Goal: Use online tool/utility: Utilize a website feature to perform a specific function

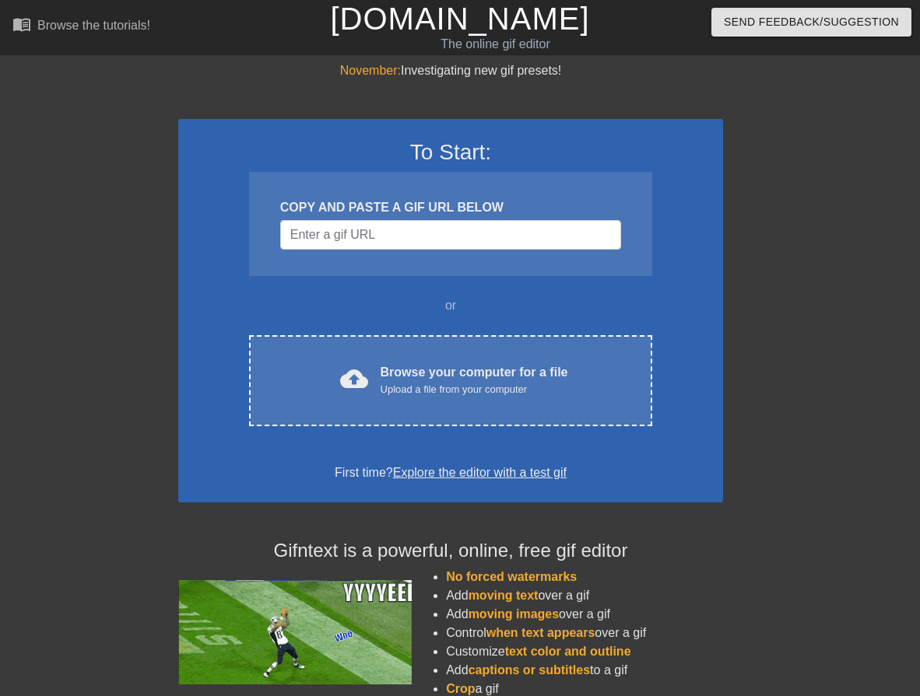
click at [839, 652] on div "November: Investigating new gif presets! To Start: COPY AND PASTE A GIF URL BEL…" at bounding box center [460, 442] width 920 height 762
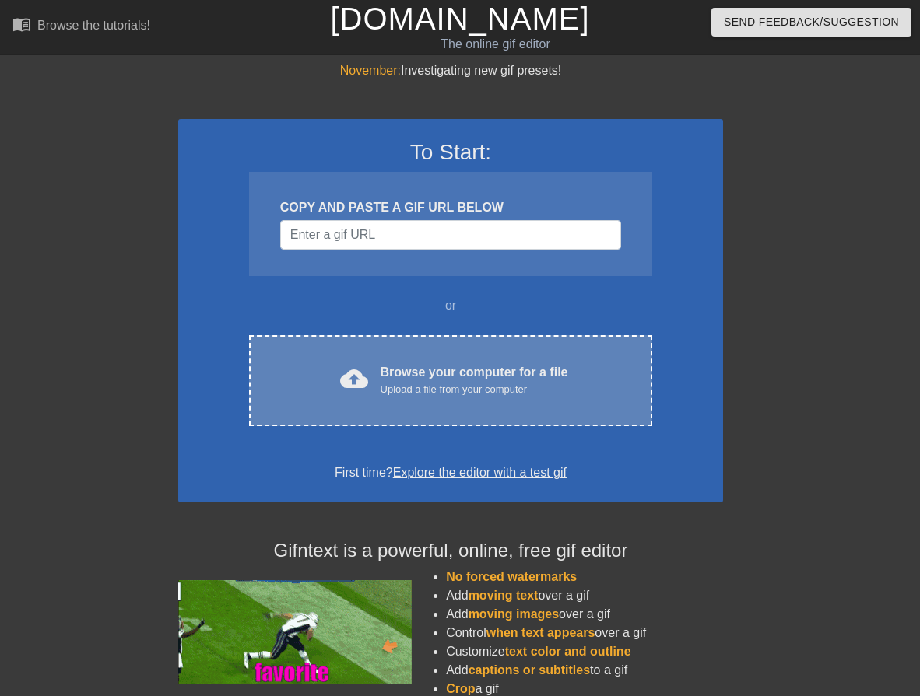
click at [488, 387] on div "Upload a file from your computer" at bounding box center [474, 390] width 188 height 16
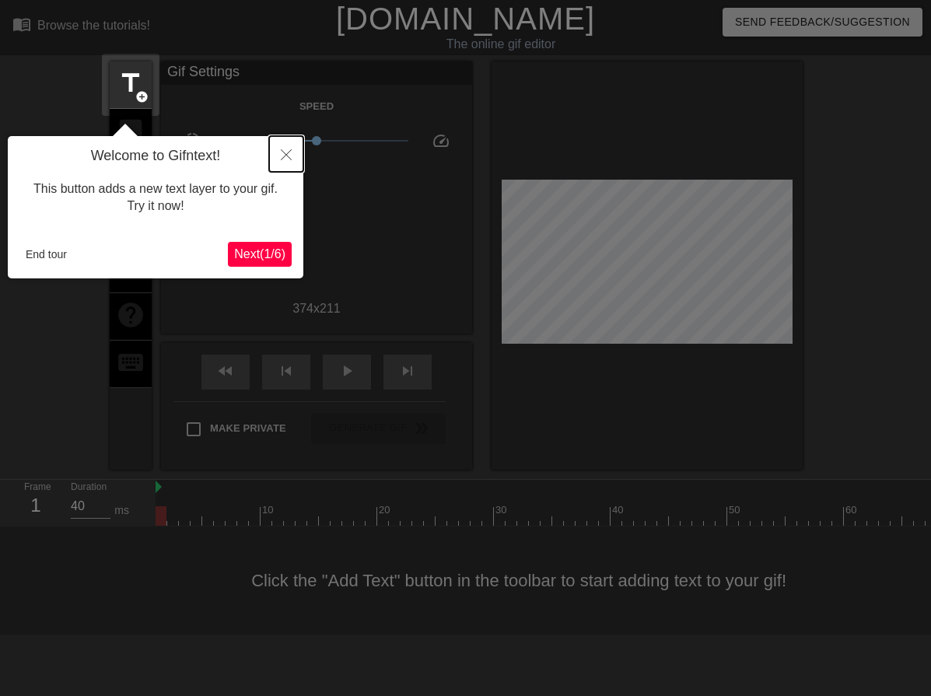
click at [282, 152] on icon "Close" at bounding box center [286, 154] width 11 height 11
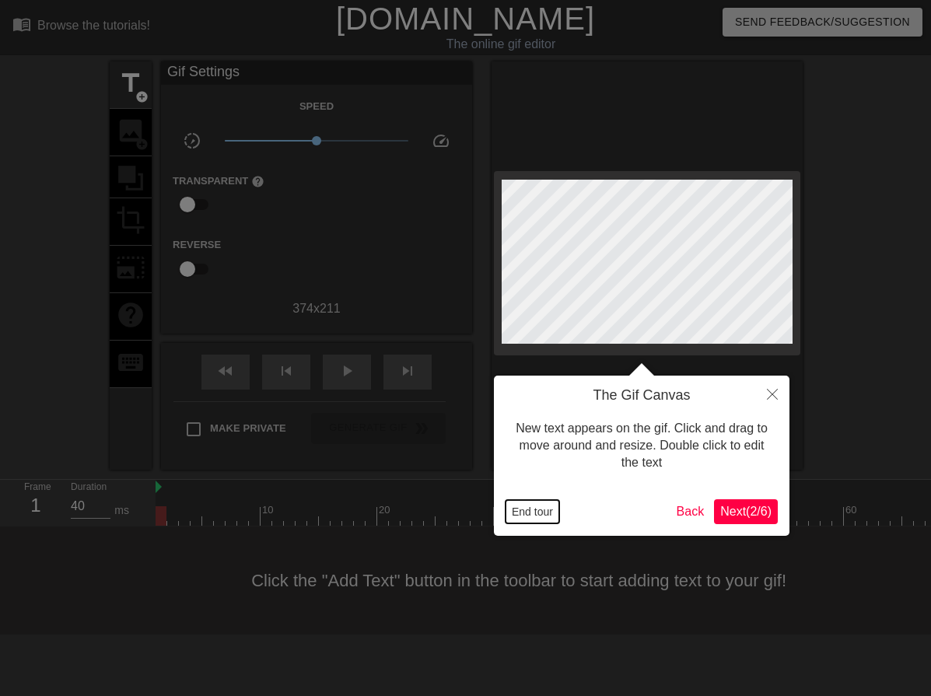
click at [524, 514] on button "End tour" at bounding box center [533, 511] width 54 height 23
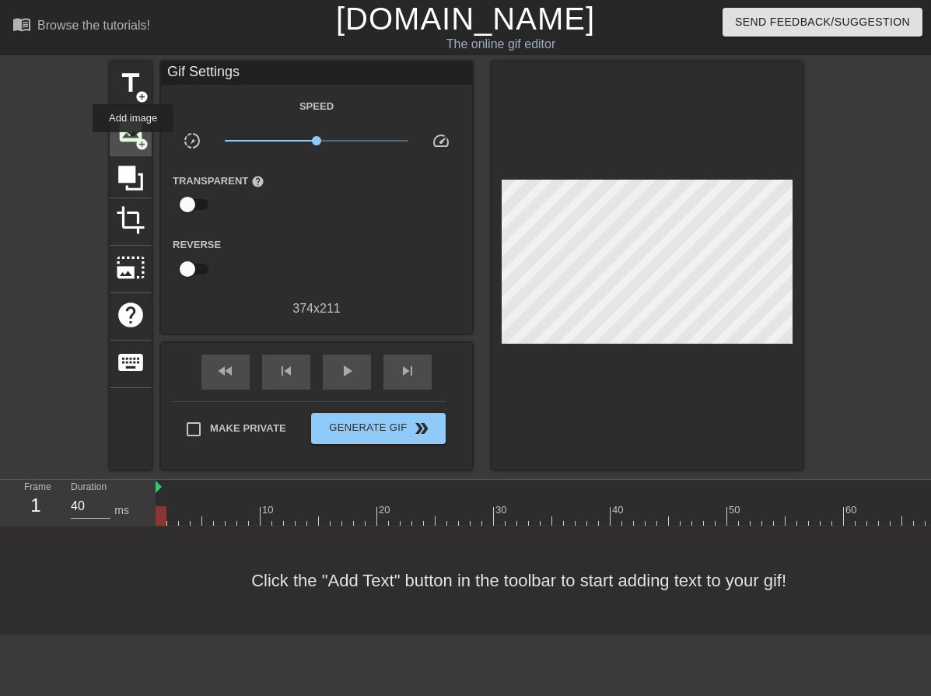
click at [133, 143] on span "image" at bounding box center [131, 131] width 30 height 30
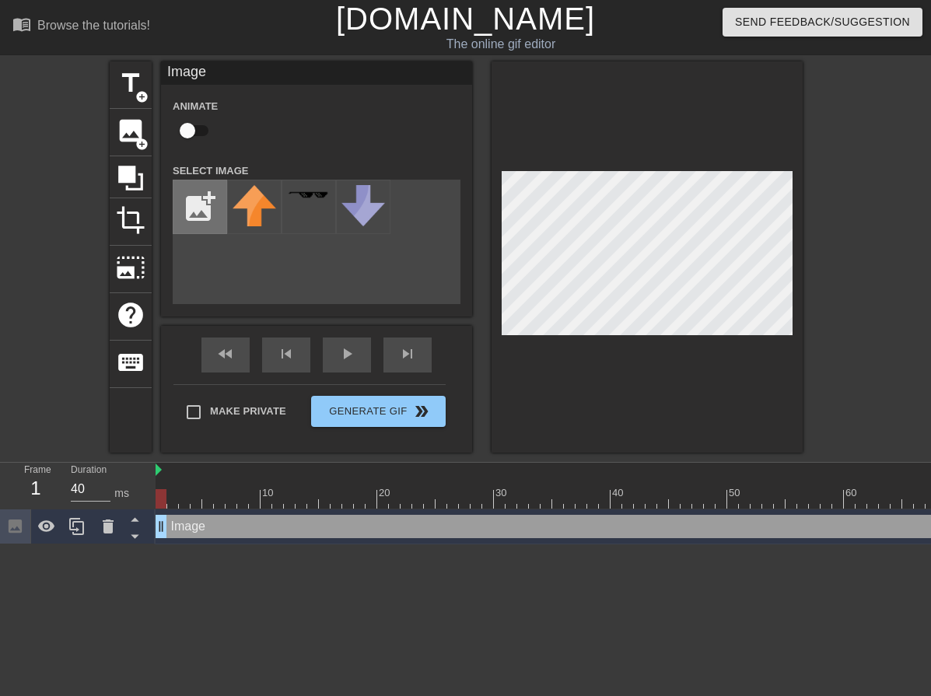
click at [194, 188] on input "file" at bounding box center [200, 207] width 53 height 53
type input "C:\fakepath\DRVRS Entertainment pfp no bg.png"
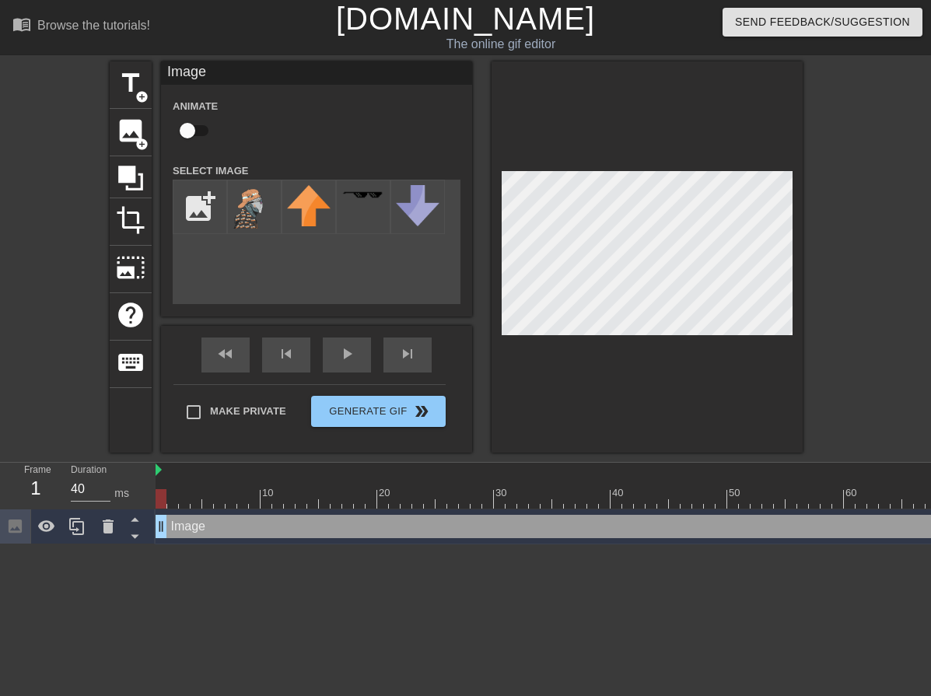
click at [251, 205] on img at bounding box center [255, 207] width 44 height 44
click at [710, 352] on div at bounding box center [647, 256] width 311 height 391
click at [338, 360] on span "play_arrow" at bounding box center [347, 354] width 19 height 19
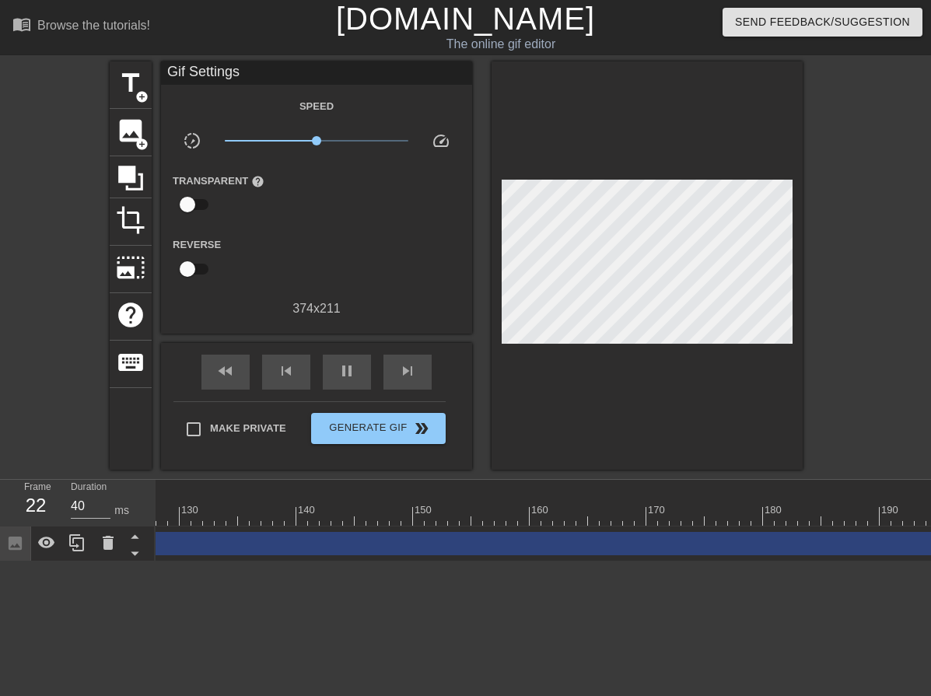
scroll to position [0, 1539]
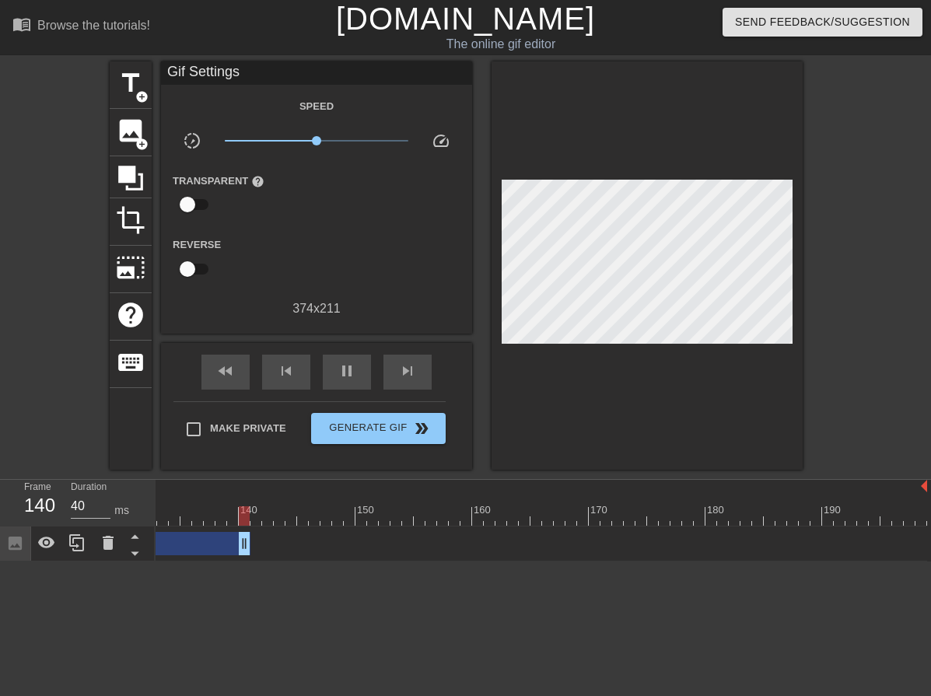
drag, startPoint x: 916, startPoint y: 539, endPoint x: 234, endPoint y: 539, distance: 681.6
click at [356, 371] on div "pause" at bounding box center [347, 372] width 48 height 35
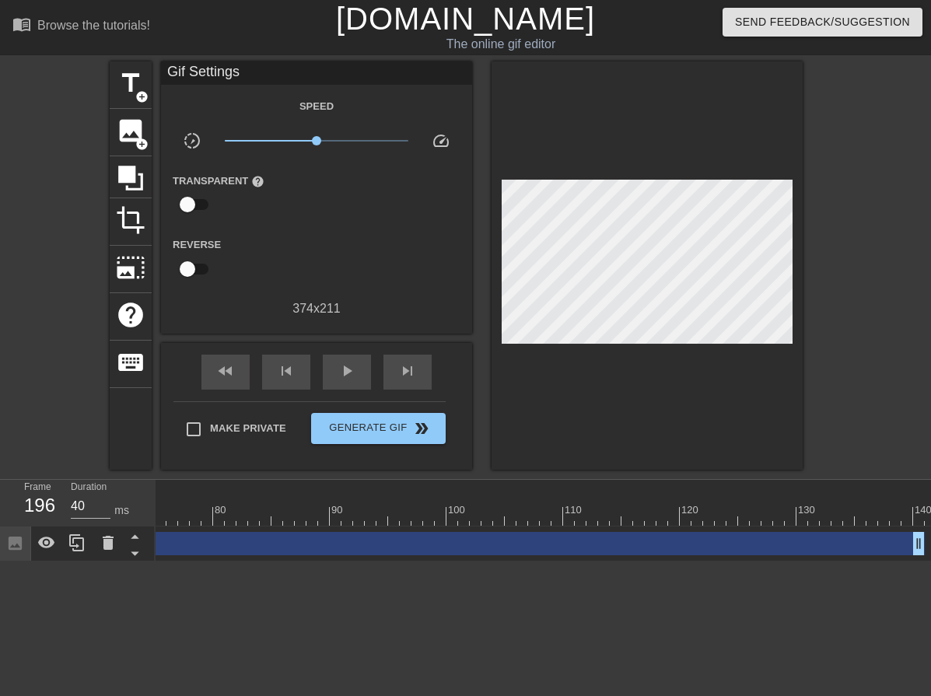
scroll to position [0, 1154]
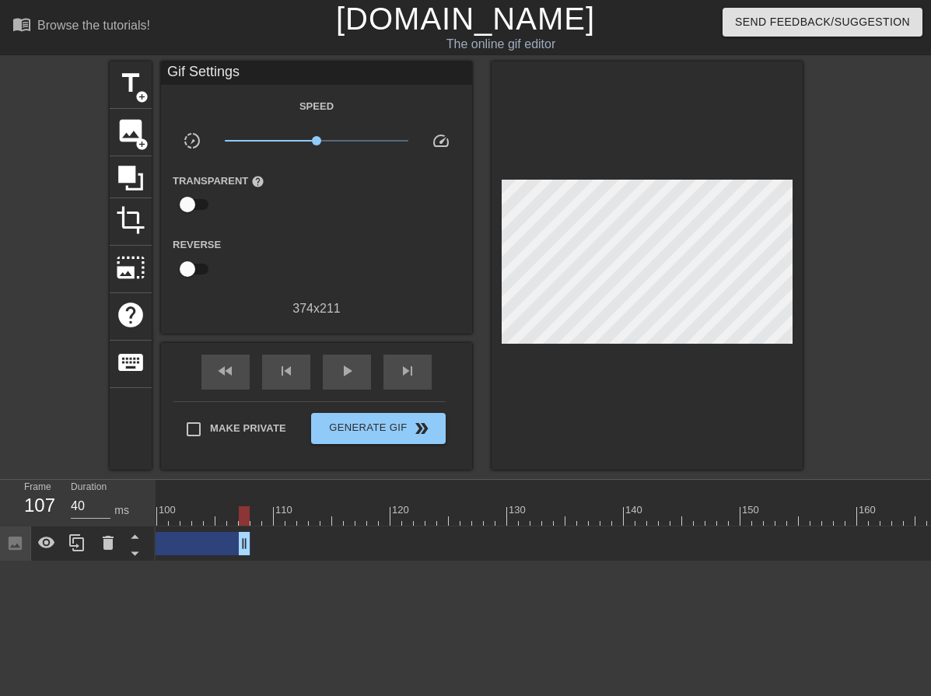
drag, startPoint x: 627, startPoint y: 540, endPoint x: 246, endPoint y: 556, distance: 381.6
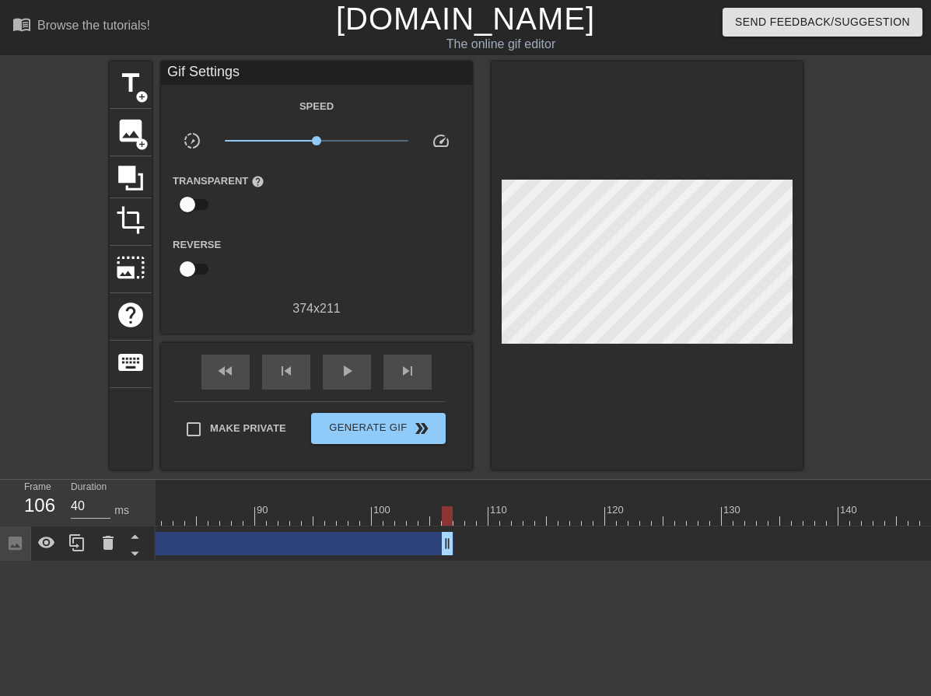
scroll to position [0, 814]
drag, startPoint x: 570, startPoint y: 543, endPoint x: 284, endPoint y: 550, distance: 286.4
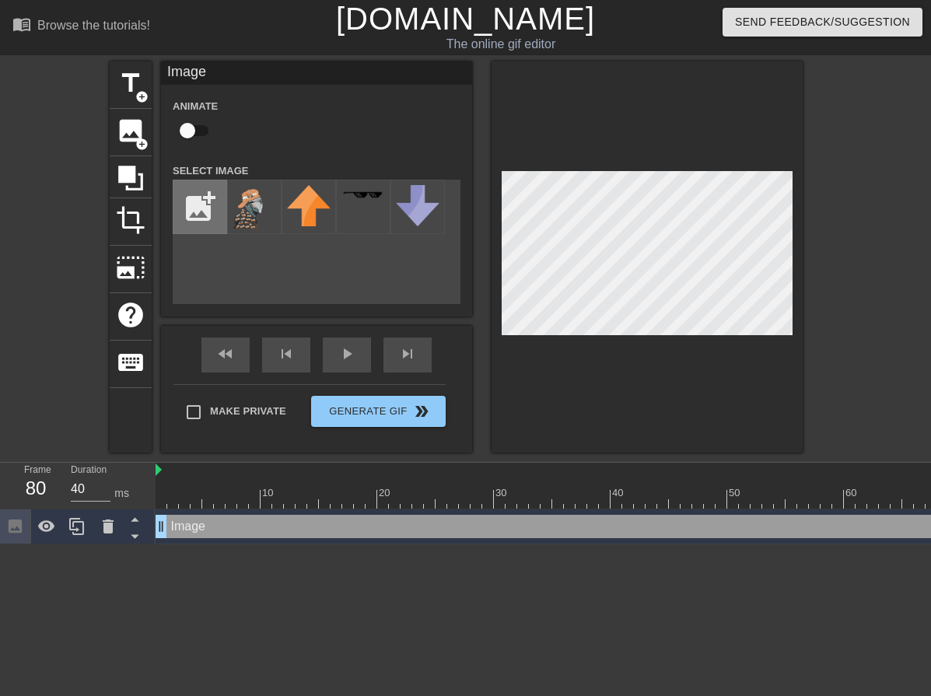
click at [194, 214] on input "file" at bounding box center [200, 207] width 53 height 53
type input "C:\fakepath\DRVRS Entertainment pfp no bg head.png"
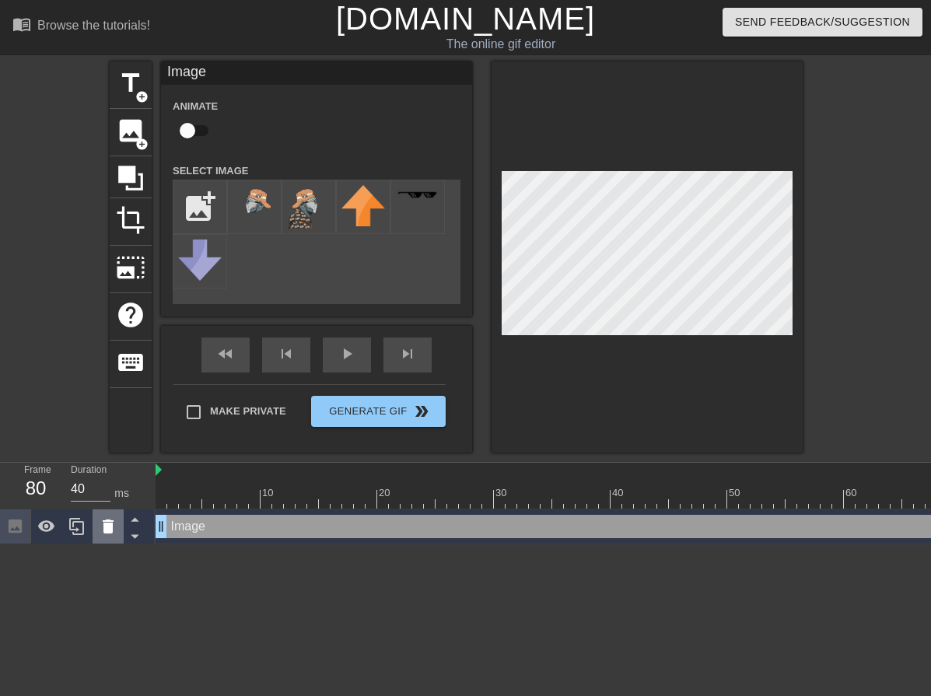
click at [100, 531] on icon at bounding box center [108, 526] width 19 height 19
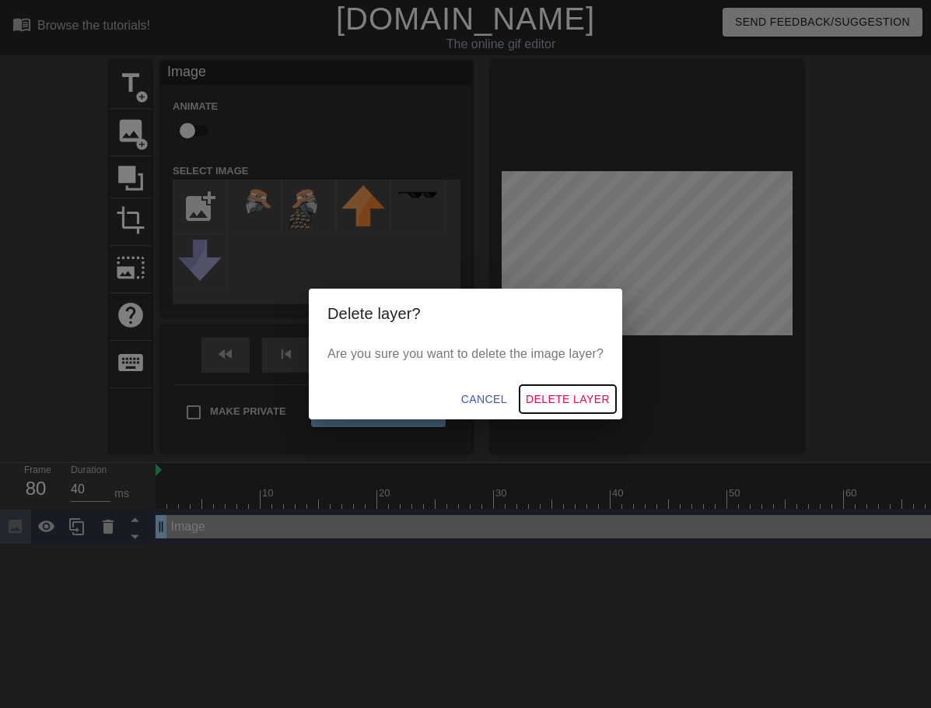
click at [566, 398] on span "Delete Layer" at bounding box center [568, 399] width 84 height 19
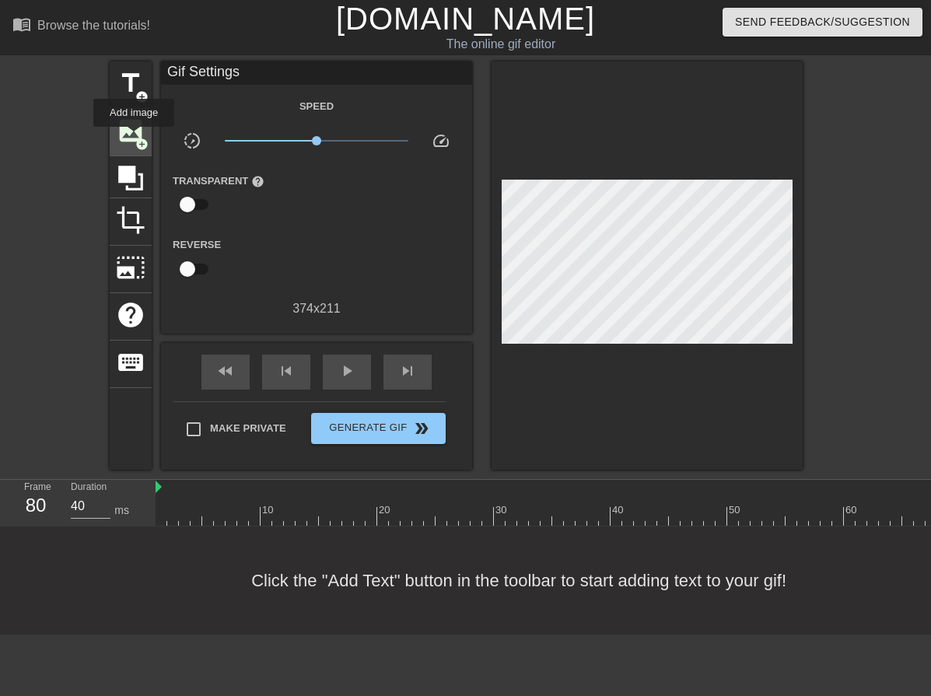
click at [134, 136] on span "image" at bounding box center [131, 131] width 30 height 30
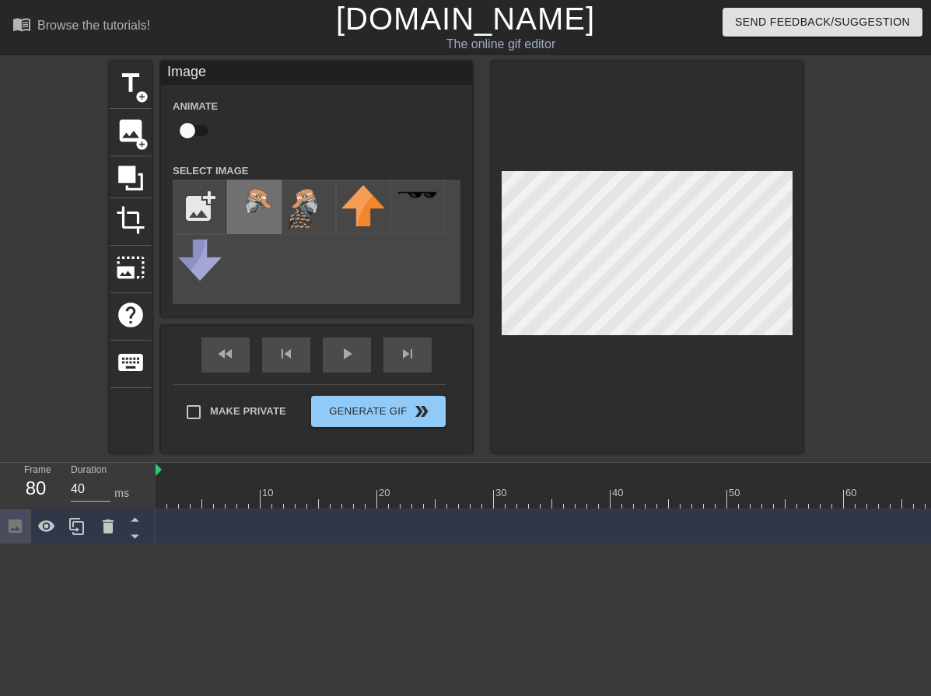
click at [259, 211] on img at bounding box center [255, 207] width 44 height 44
click at [685, 365] on div at bounding box center [647, 256] width 311 height 391
click at [661, 339] on div at bounding box center [647, 256] width 311 height 391
click at [638, 343] on div at bounding box center [647, 256] width 311 height 391
click at [689, 358] on div at bounding box center [647, 256] width 311 height 391
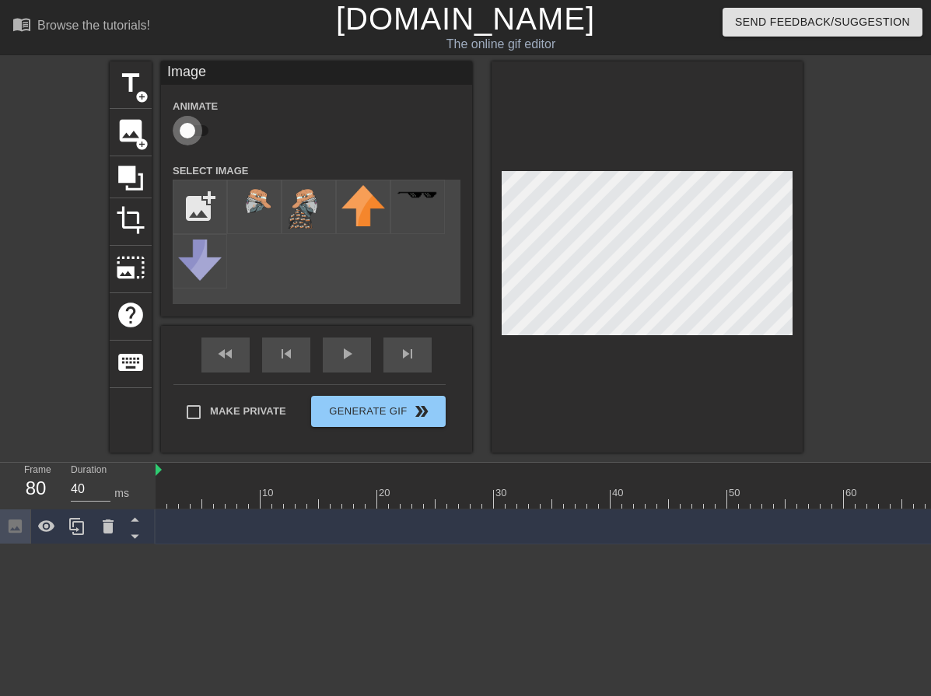
click at [192, 131] on input "checkbox" at bounding box center [187, 131] width 89 height 30
checkbox input "true"
click at [411, 356] on div "skip_next" at bounding box center [408, 355] width 48 height 35
click at [398, 360] on span "skip_next" at bounding box center [407, 354] width 19 height 19
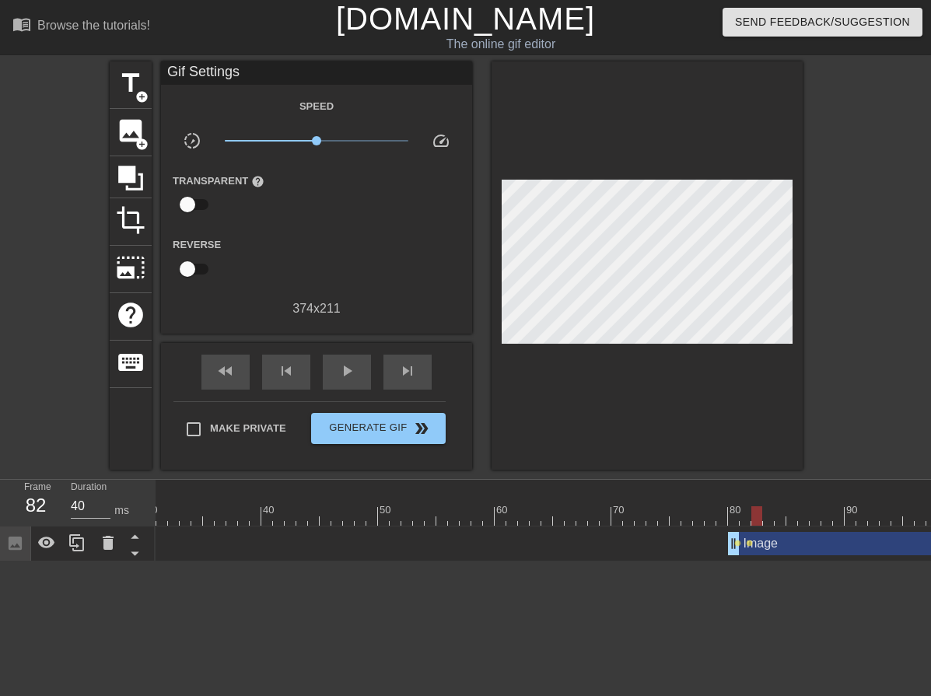
scroll to position [0, 352]
click at [734, 544] on span "lens" at bounding box center [735, 543] width 7 height 7
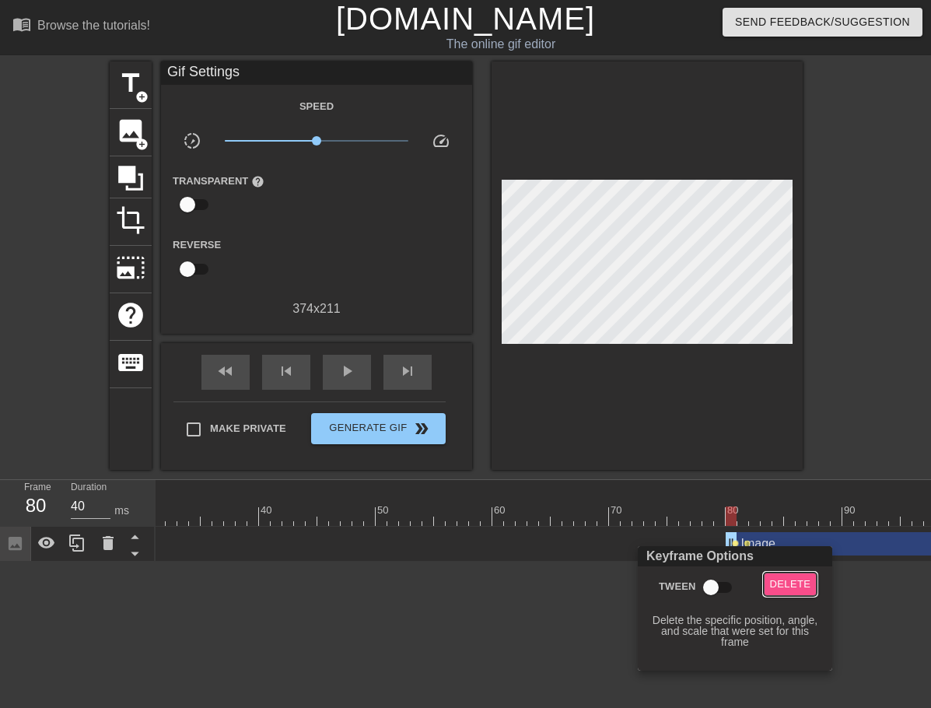
drag, startPoint x: 782, startPoint y: 589, endPoint x: 773, endPoint y: 580, distance: 12.7
click at [783, 590] on span "Delete" at bounding box center [790, 585] width 41 height 18
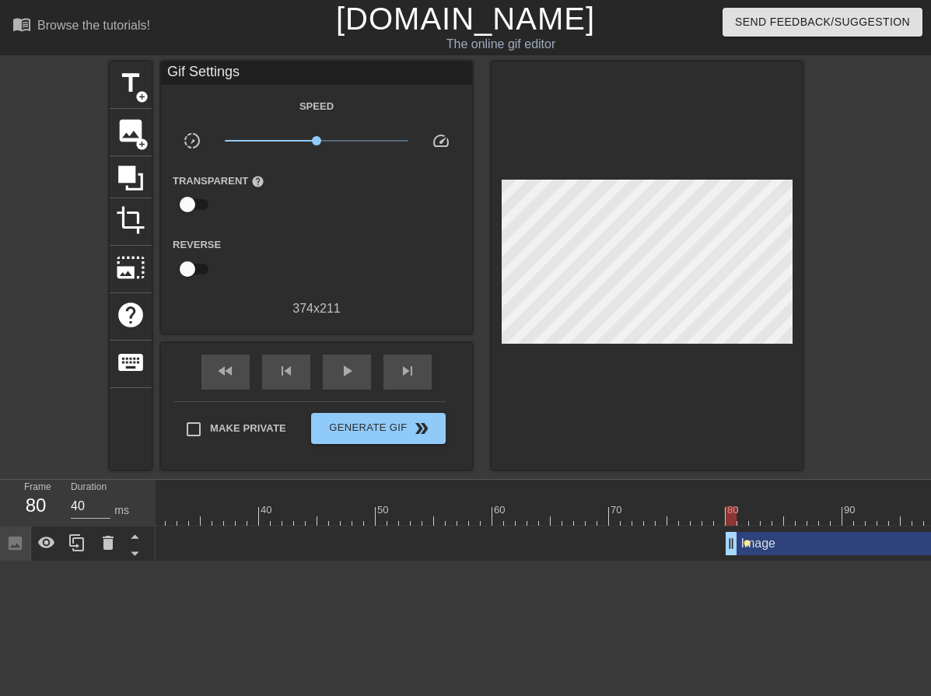
click at [746, 542] on span "lens" at bounding box center [747, 543] width 7 height 7
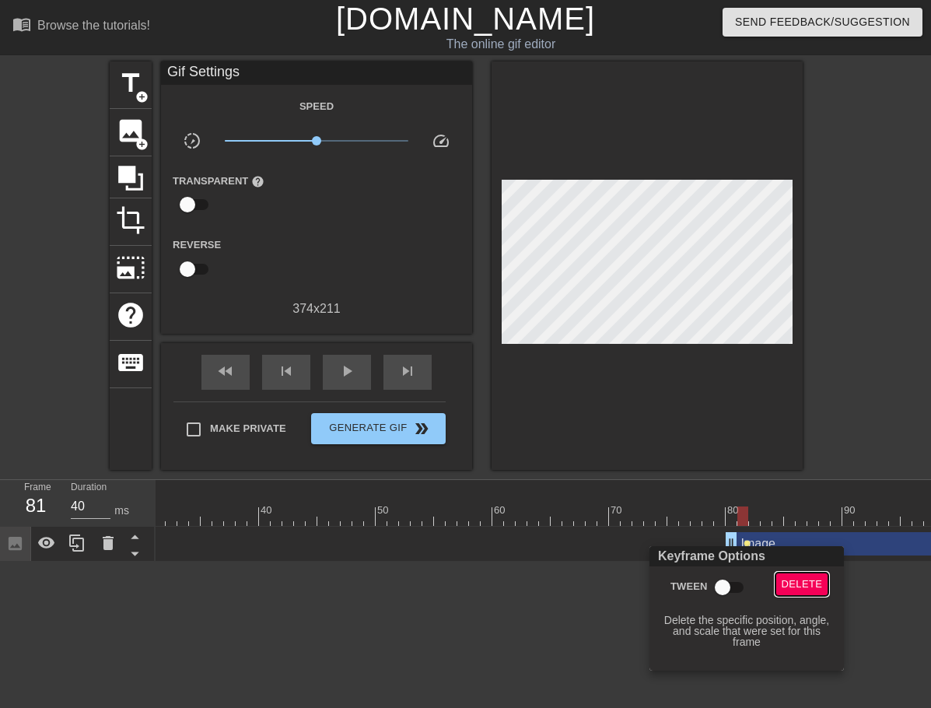
click at [789, 580] on span "Delete" at bounding box center [802, 585] width 41 height 18
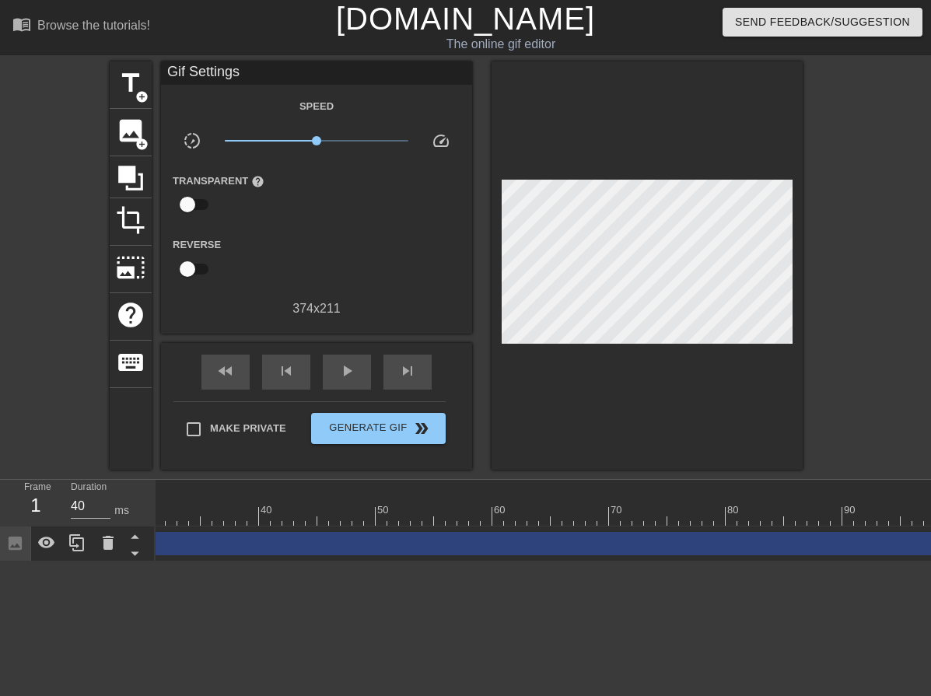
drag, startPoint x: 732, startPoint y: 542, endPoint x: -279, endPoint y: 531, distance: 1010.7
click at [0, 531] on html "menu_book Browse the tutorials! [DOMAIN_NAME] The online gif editor Send Feedba…" at bounding box center [465, 281] width 931 height 562
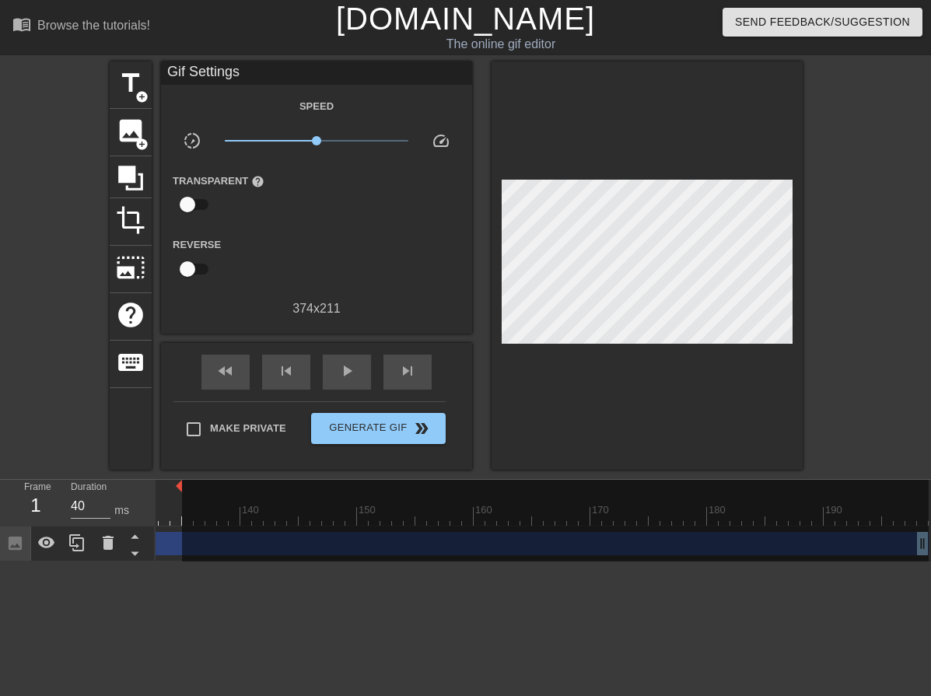
drag, startPoint x: 927, startPoint y: 482, endPoint x: 181, endPoint y: 507, distance: 747.3
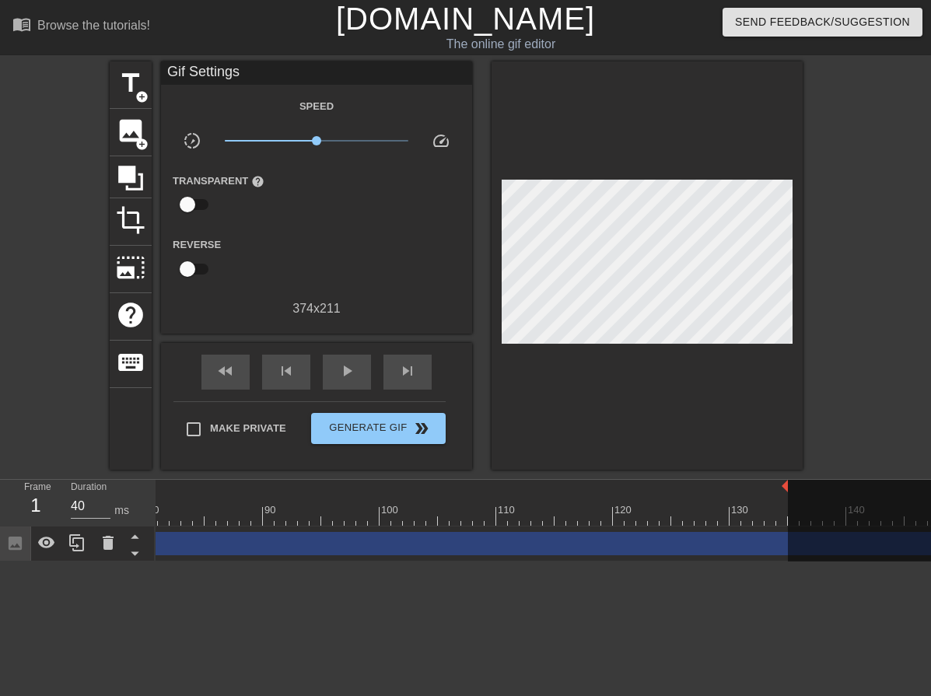
scroll to position [0, 929]
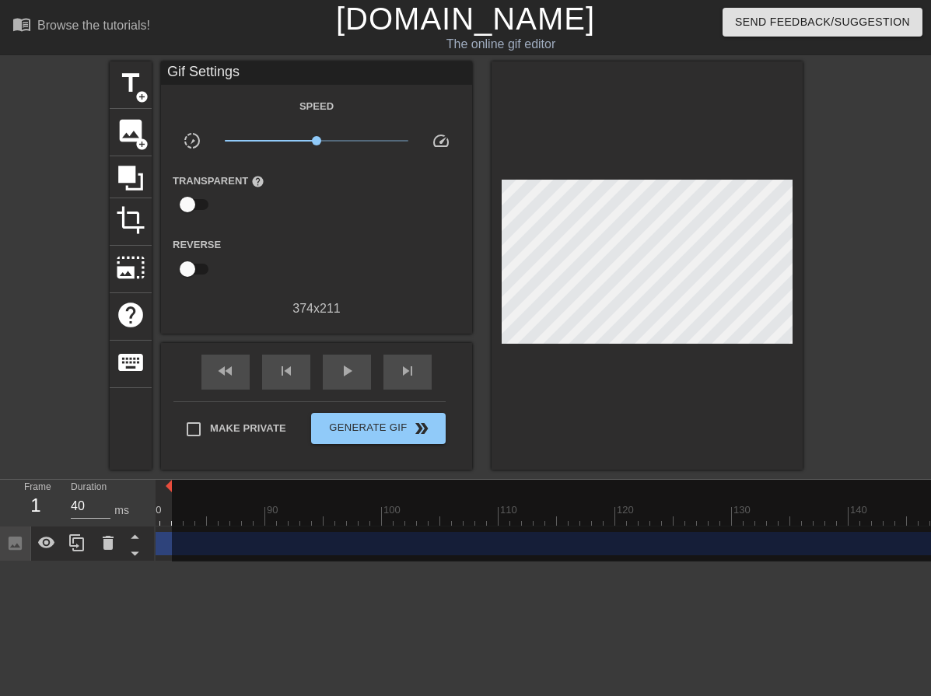
drag, startPoint x: 788, startPoint y: 484, endPoint x: 173, endPoint y: 503, distance: 615.7
click at [173, 503] on div "10 20 30 40 50 60 70 80 90 100 110 120 130 140 150 160" at bounding box center [382, 503] width 2311 height 46
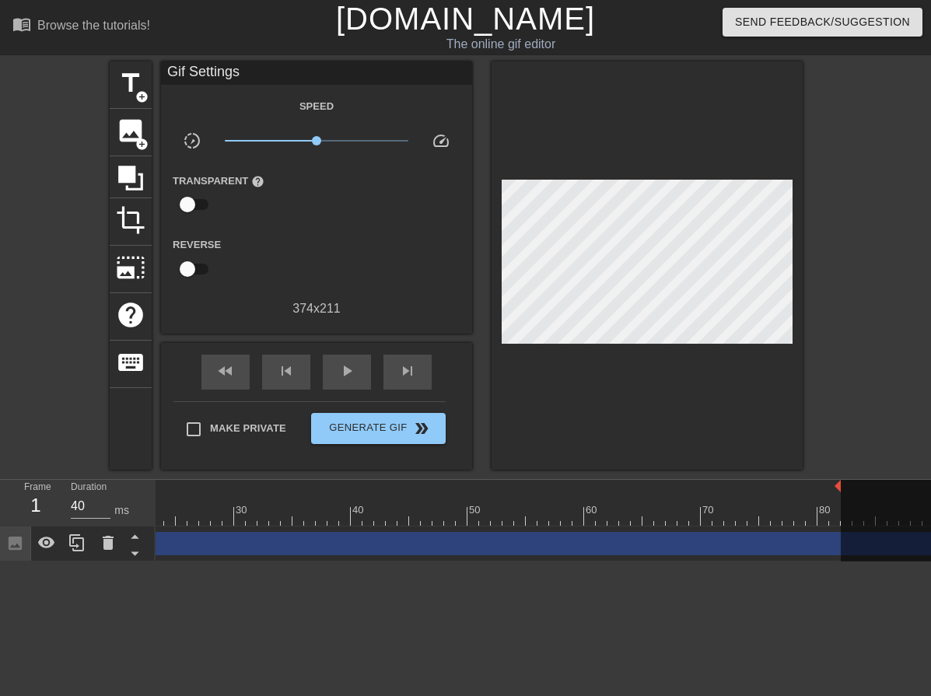
scroll to position [0, 262]
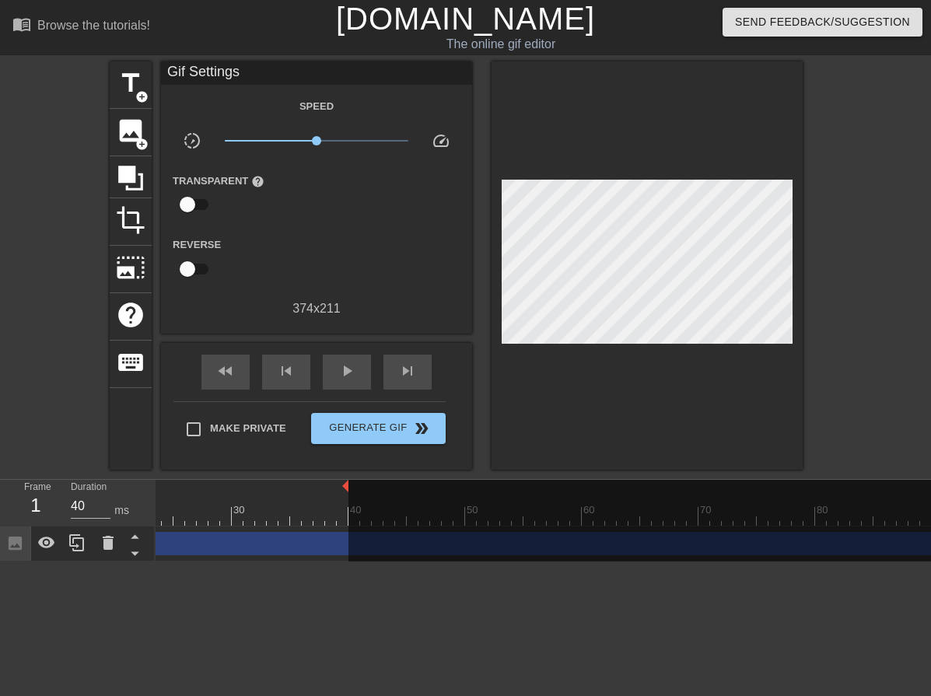
drag, startPoint x: 836, startPoint y: 487, endPoint x: 349, endPoint y: 493, distance: 487.9
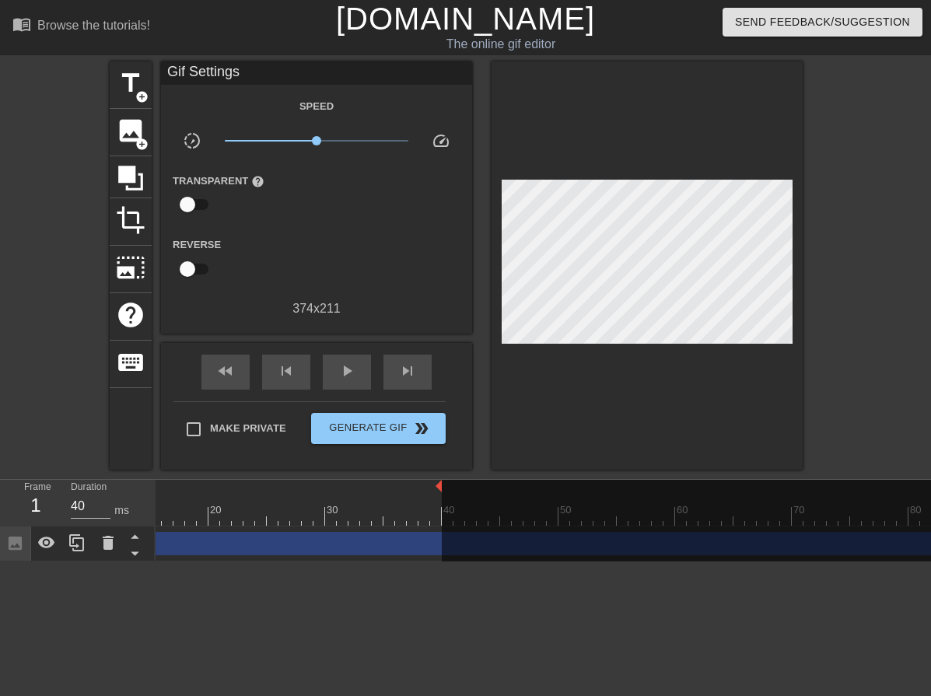
scroll to position [0, 0]
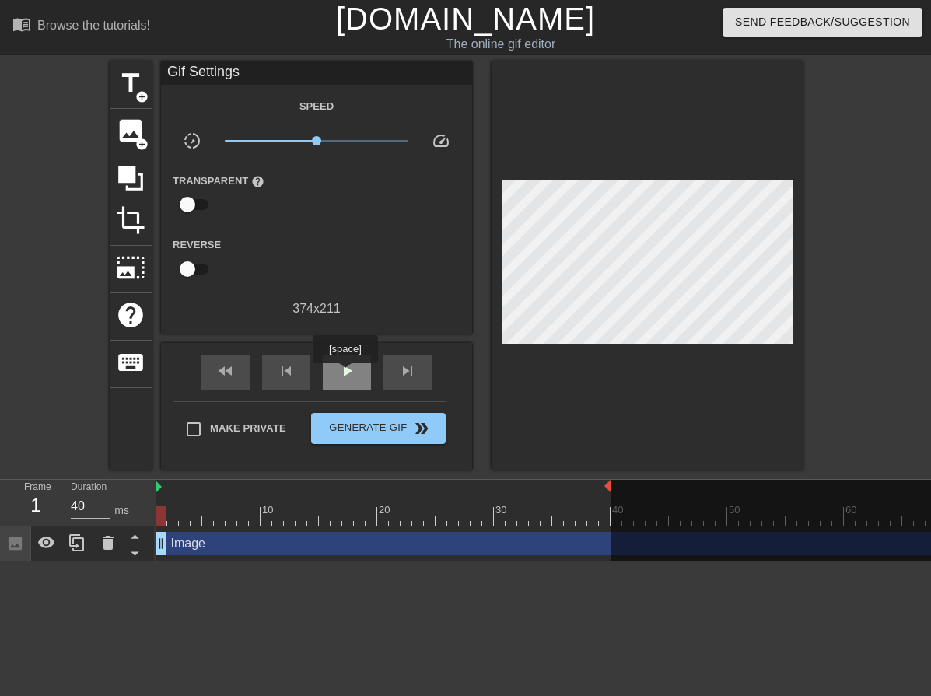
click at [345, 374] on span "play_arrow" at bounding box center [347, 371] width 19 height 19
click at [335, 363] on div "pause" at bounding box center [347, 372] width 48 height 35
click at [333, 376] on div "play_arrow" at bounding box center [347, 372] width 48 height 35
click at [333, 376] on div "pause" at bounding box center [347, 372] width 48 height 35
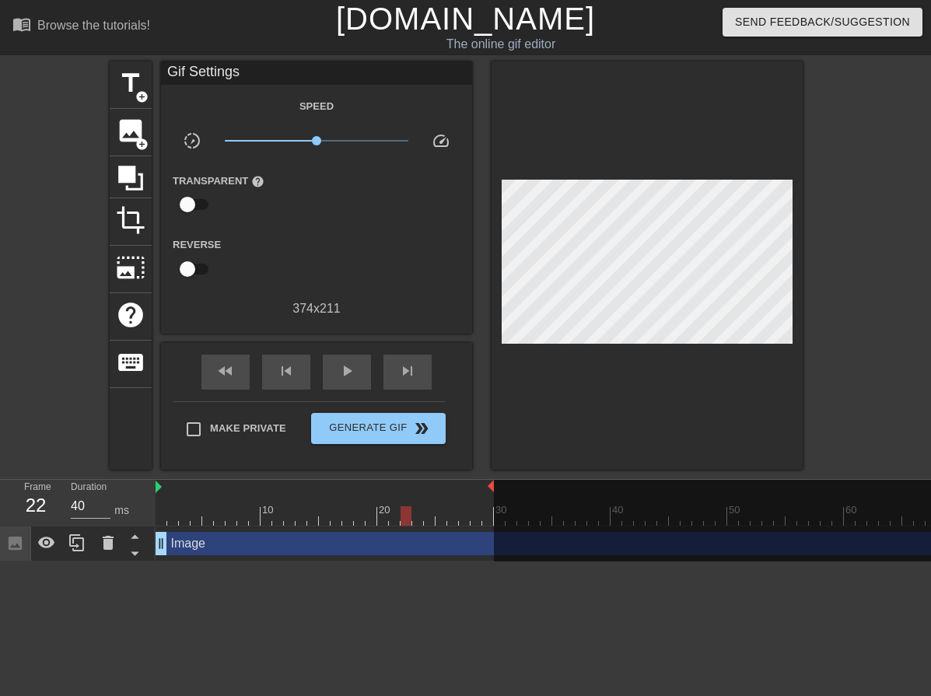
drag, startPoint x: 608, startPoint y: 485, endPoint x: 492, endPoint y: 479, distance: 115.3
click at [331, 367] on div "play_arrow" at bounding box center [347, 372] width 48 height 35
click at [333, 367] on div "pause" at bounding box center [347, 372] width 48 height 35
click at [279, 373] on span "skip_previous" at bounding box center [286, 371] width 19 height 19
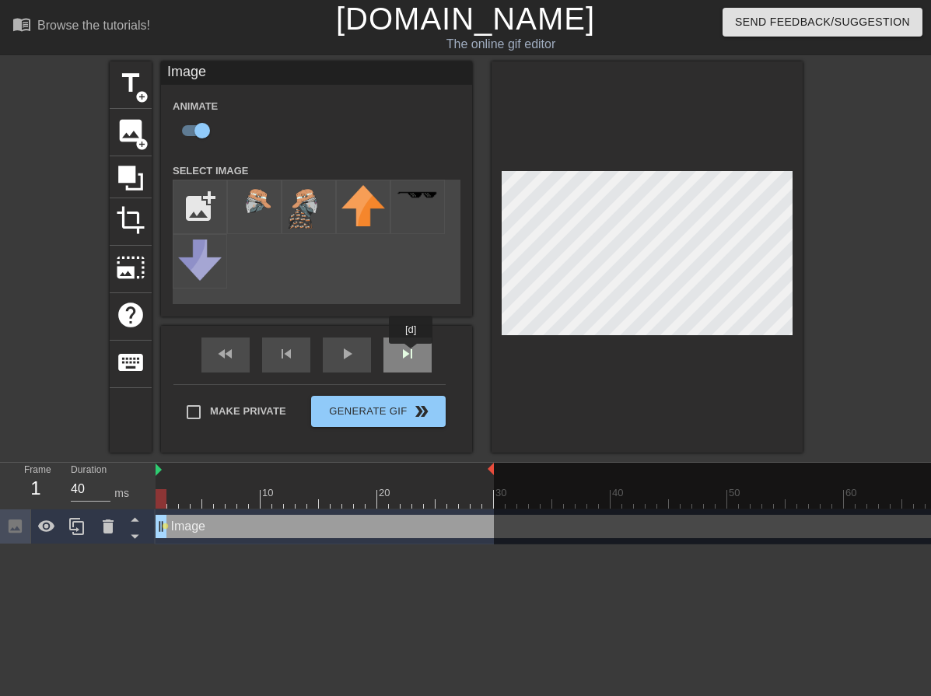
click at [411, 355] on div "skip_next" at bounding box center [408, 355] width 48 height 35
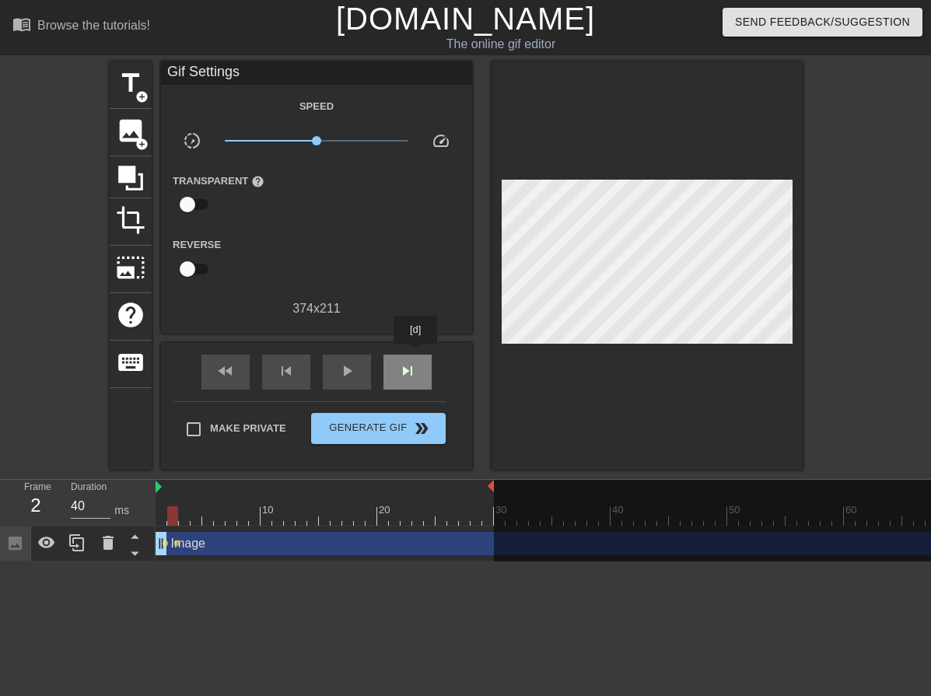
click at [416, 355] on div "skip_next" at bounding box center [408, 372] width 48 height 35
click at [409, 359] on div "skip_next" at bounding box center [408, 372] width 48 height 35
click at [279, 359] on div "skip_previous" at bounding box center [286, 372] width 48 height 35
click at [411, 373] on span "skip_next" at bounding box center [407, 371] width 19 height 19
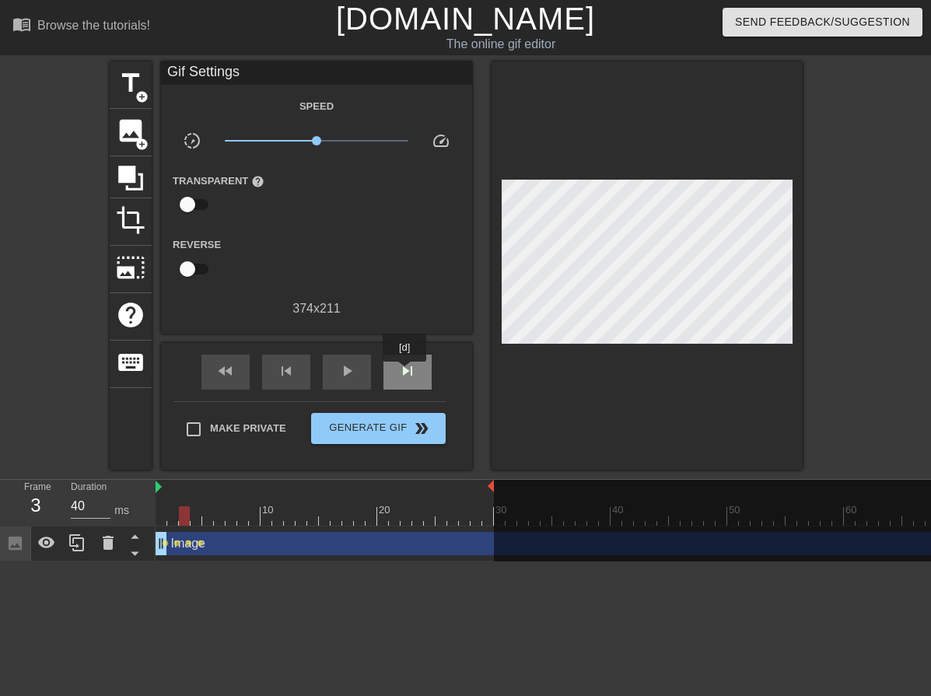
click at [405, 373] on span "skip_next" at bounding box center [407, 371] width 19 height 19
click at [415, 369] on span "skip_next" at bounding box center [407, 371] width 19 height 19
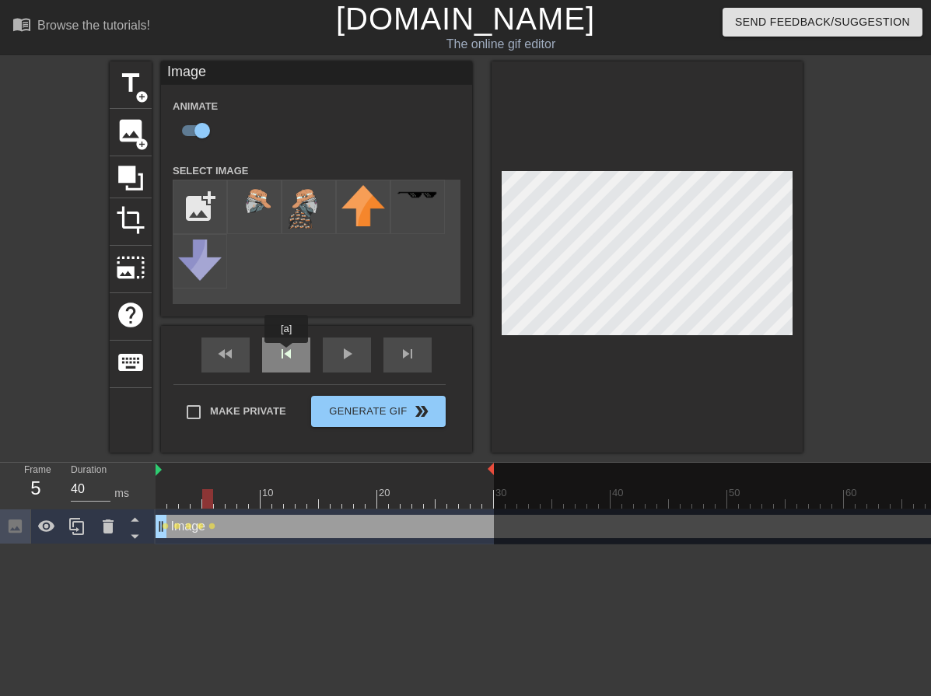
click at [285, 354] on div "skip_previous" at bounding box center [286, 355] width 48 height 35
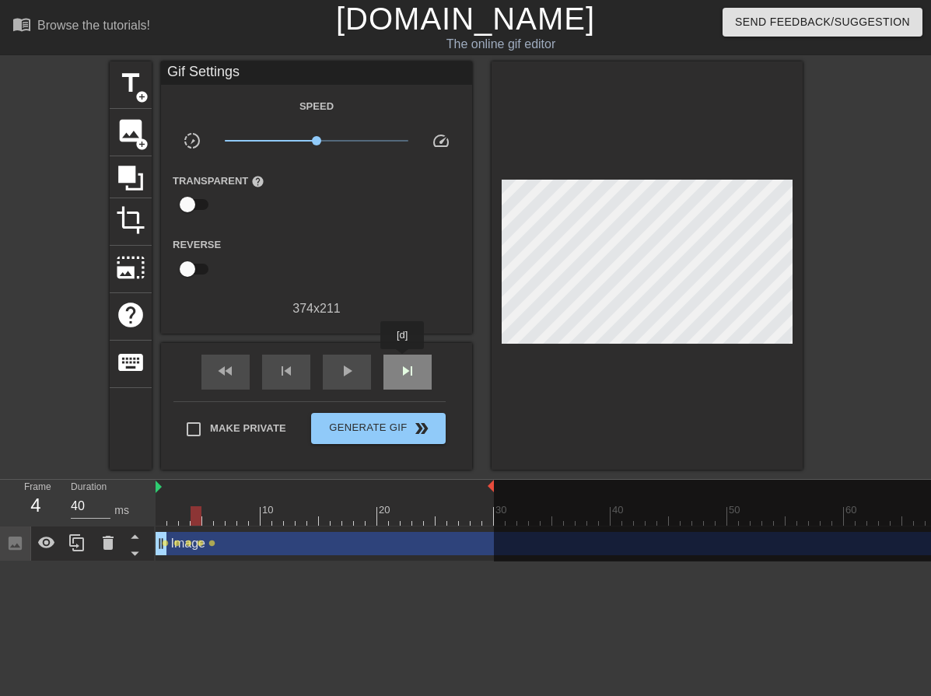
click at [403, 362] on span "skip_next" at bounding box center [407, 371] width 19 height 19
click at [293, 370] on span "skip_previous" at bounding box center [286, 371] width 19 height 19
click at [392, 370] on div "skip_next" at bounding box center [408, 372] width 48 height 35
click at [415, 348] on div "fast_rewind skip_previous play_arrow skip_next" at bounding box center [317, 372] width 254 height 58
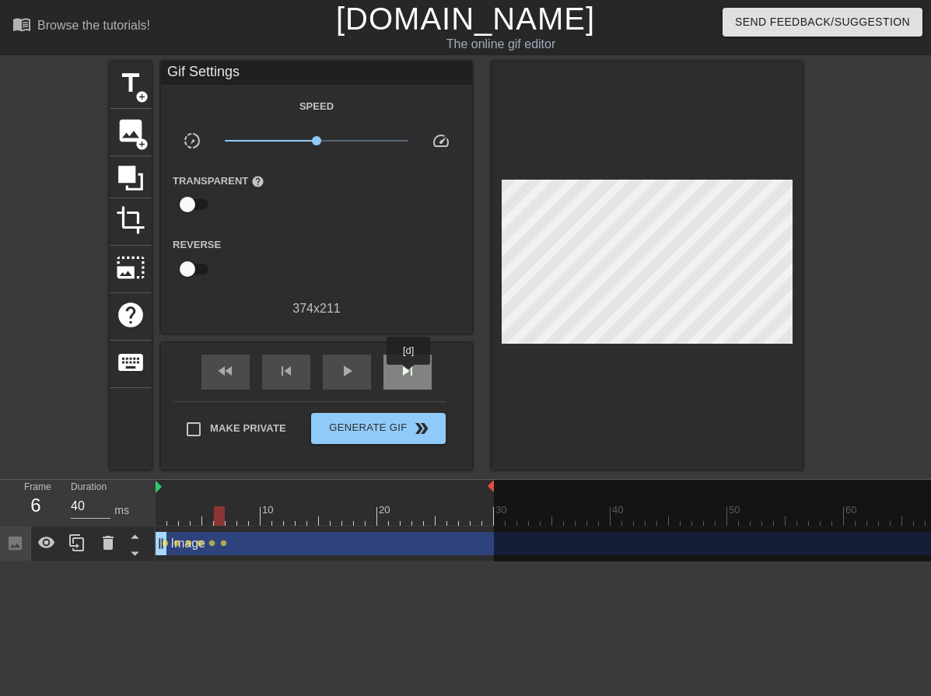
click at [409, 376] on span "skip_next" at bounding box center [407, 371] width 19 height 19
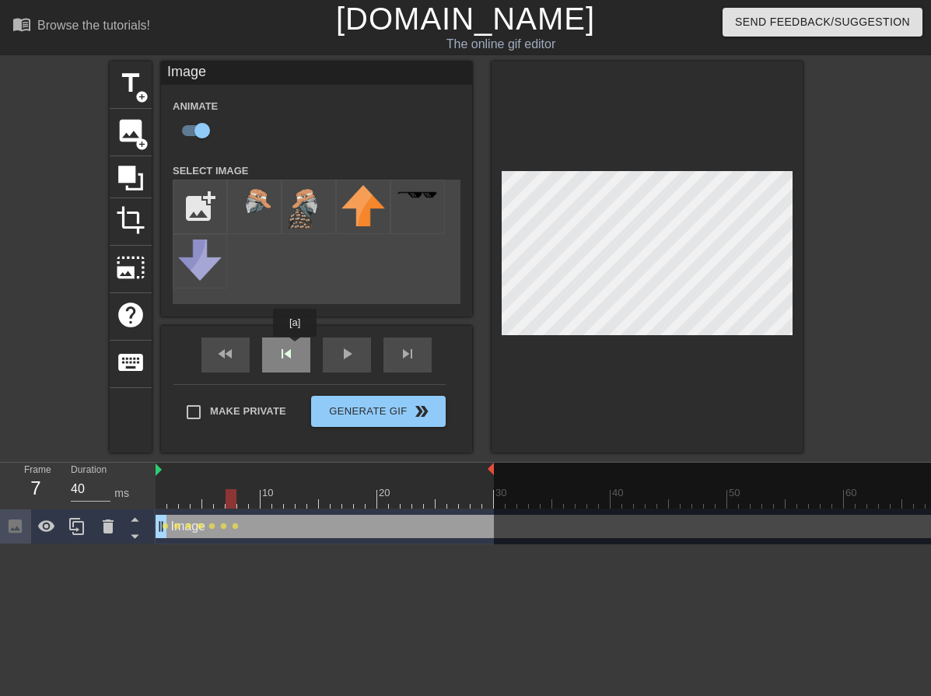
click at [294, 348] on div "fast_rewind skip_previous play_arrow skip_next" at bounding box center [317, 355] width 254 height 58
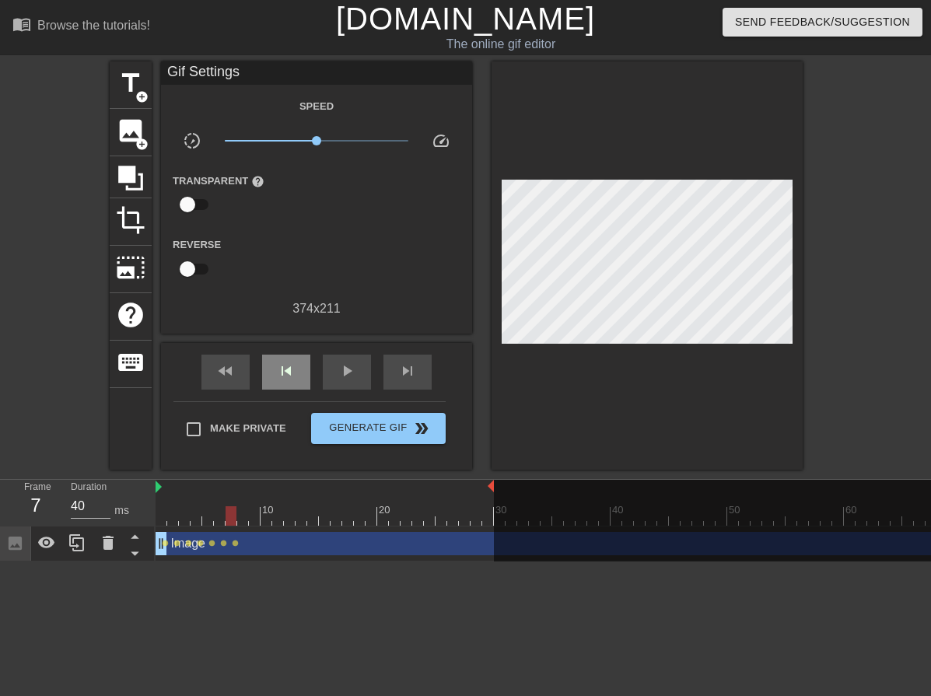
click at [294, 348] on div "fast_rewind skip_previous play_arrow skip_next" at bounding box center [317, 372] width 254 height 58
click at [296, 363] on div "skip_previous" at bounding box center [286, 372] width 48 height 35
click at [403, 370] on span "skip_next" at bounding box center [407, 371] width 19 height 19
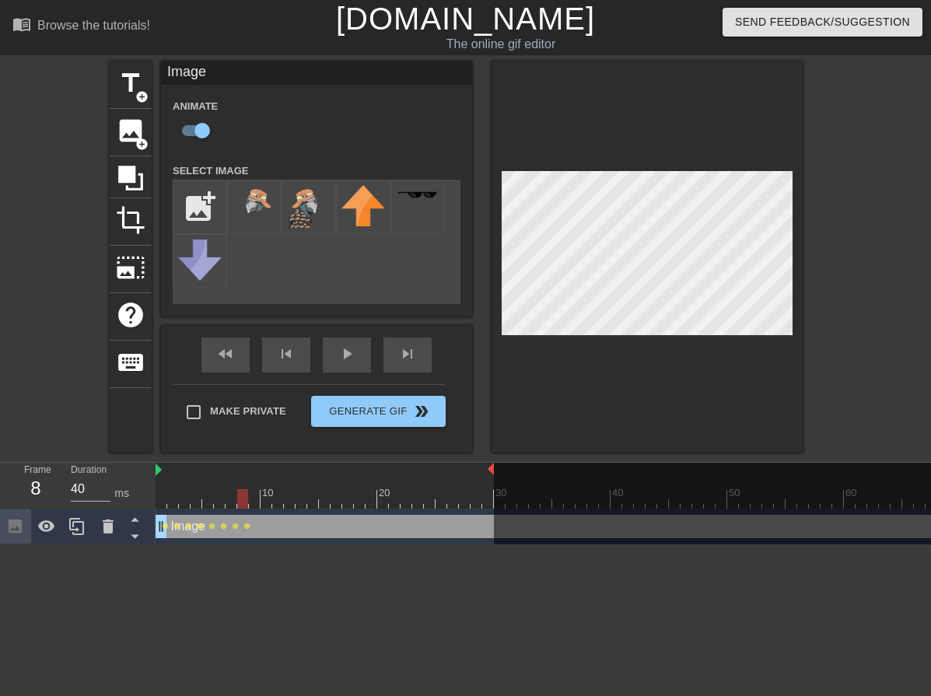
click at [373, 318] on div "Image Animate Select Image add_photo_alternate fast_rewind skip_previous play_a…" at bounding box center [316, 256] width 311 height 391
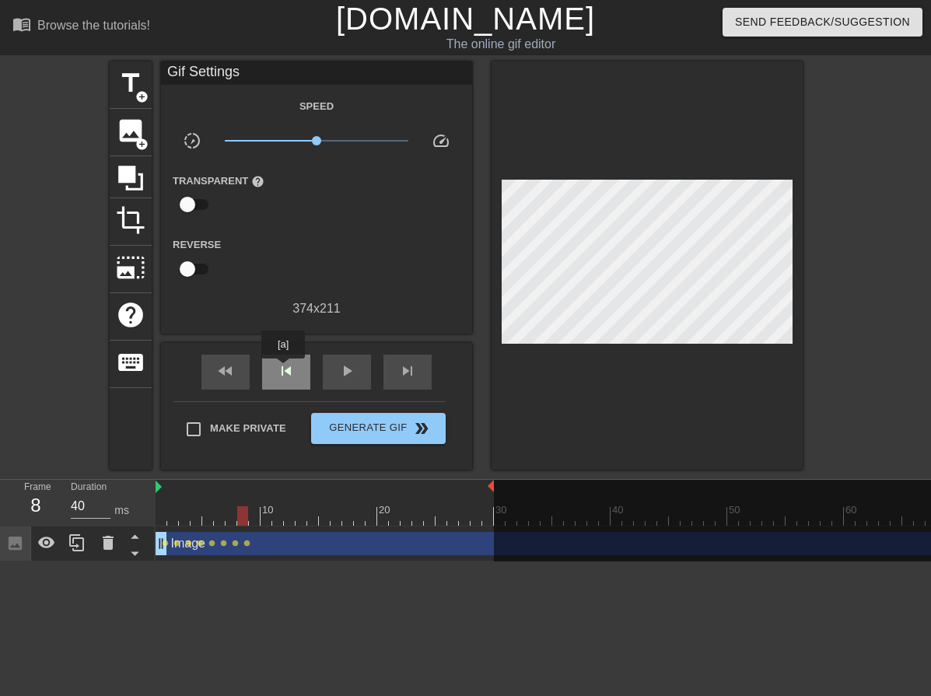
click at [283, 370] on span "skip_previous" at bounding box center [286, 371] width 19 height 19
click at [410, 374] on span "skip_next" at bounding box center [407, 371] width 19 height 19
click at [410, 373] on span "skip_next" at bounding box center [407, 371] width 19 height 19
click at [274, 355] on div "skip_previous" at bounding box center [286, 372] width 48 height 35
click at [405, 362] on span "skip_next" at bounding box center [407, 371] width 19 height 19
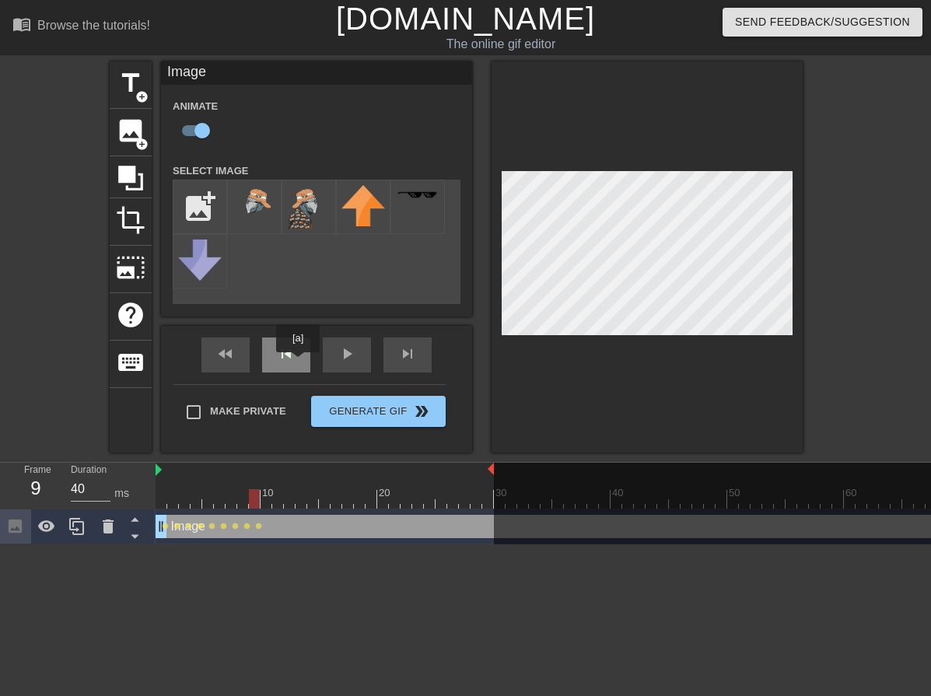
click at [296, 363] on div "skip_previous" at bounding box center [286, 355] width 48 height 35
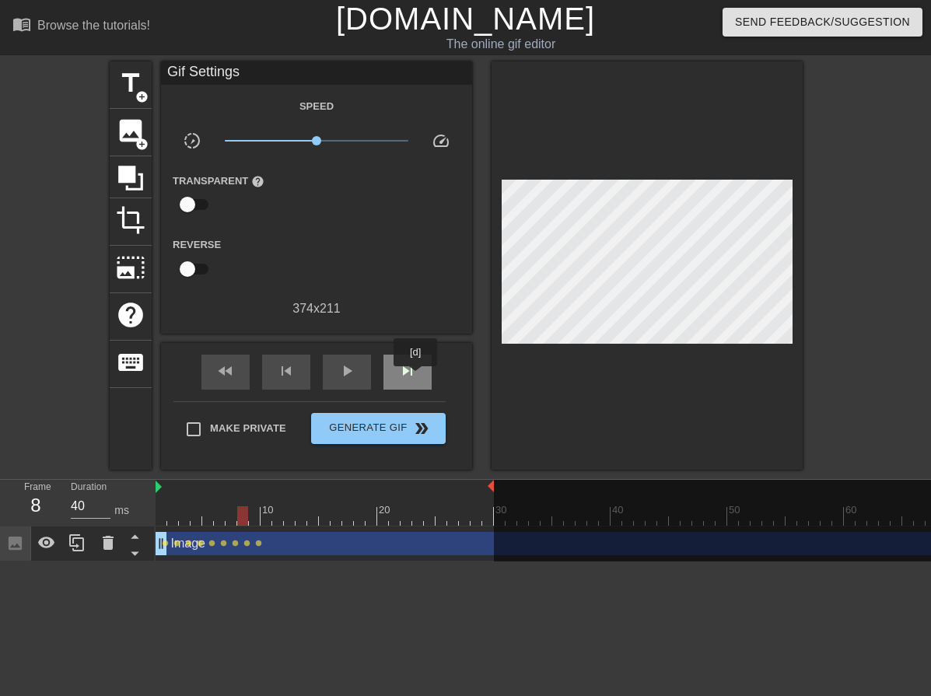
click at [416, 377] on span "skip_next" at bounding box center [407, 371] width 19 height 19
drag, startPoint x: 450, startPoint y: 338, endPoint x: 433, endPoint y: 361, distance: 28.8
click at [450, 338] on div "Gif Settings Speed slow_motion_video x1.00 speed Transparent help Reverse 374 x…" at bounding box center [316, 265] width 311 height 408
click at [408, 380] on div "skip_next" at bounding box center [408, 372] width 48 height 35
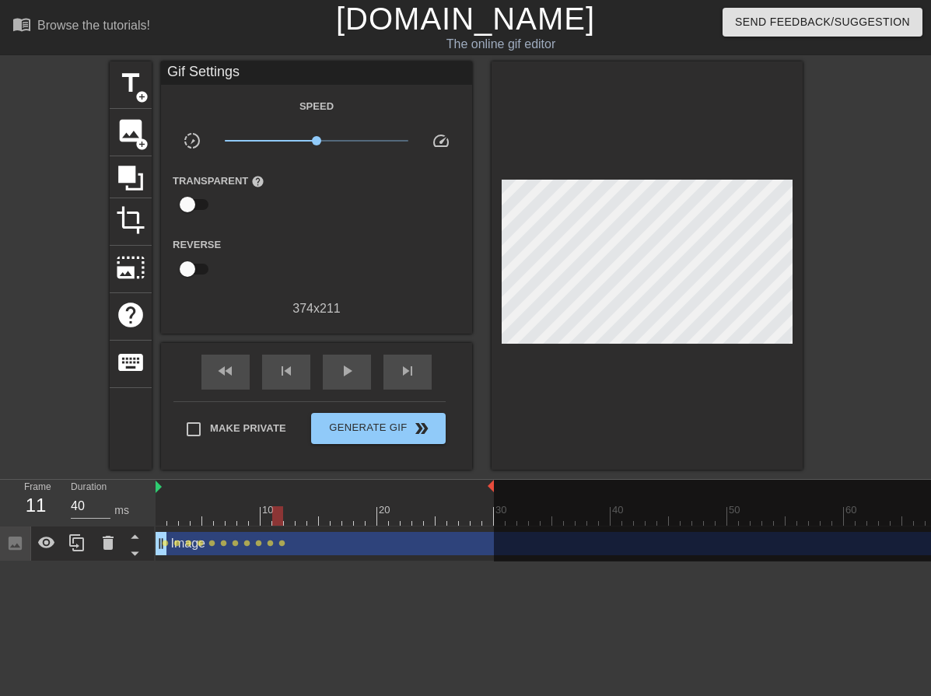
click at [426, 323] on div "Gif Settings Speed slow_motion_video x1.00 speed Transparent help Reverse 374 x…" at bounding box center [316, 265] width 311 height 408
click at [289, 373] on span "skip_previous" at bounding box center [286, 371] width 19 height 19
click at [411, 370] on span "skip_next" at bounding box center [407, 371] width 19 height 19
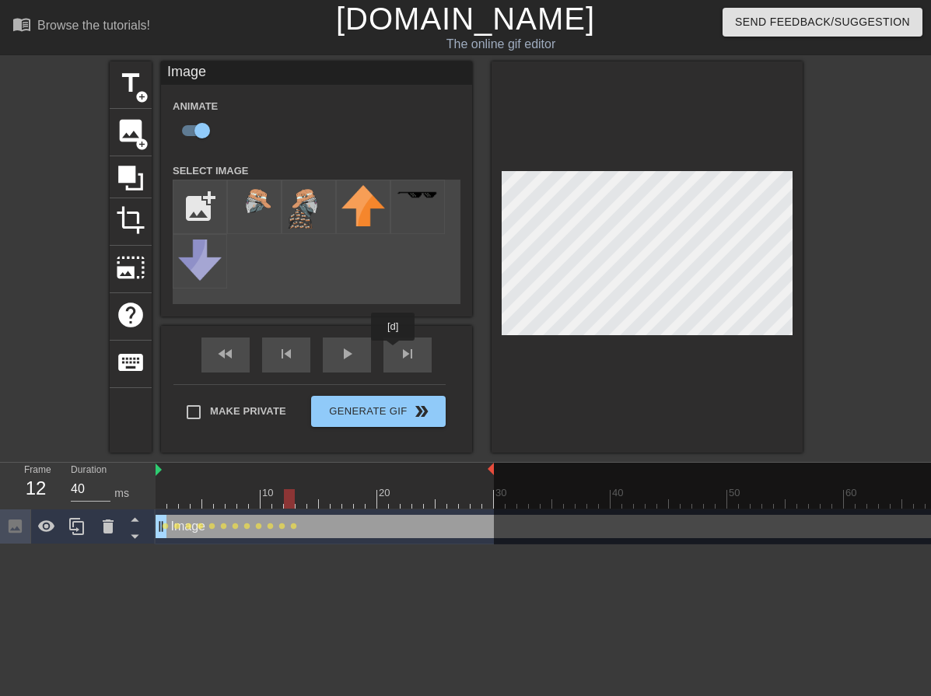
click at [394, 352] on div "fast_rewind skip_previous play_arrow skip_next" at bounding box center [317, 355] width 254 height 58
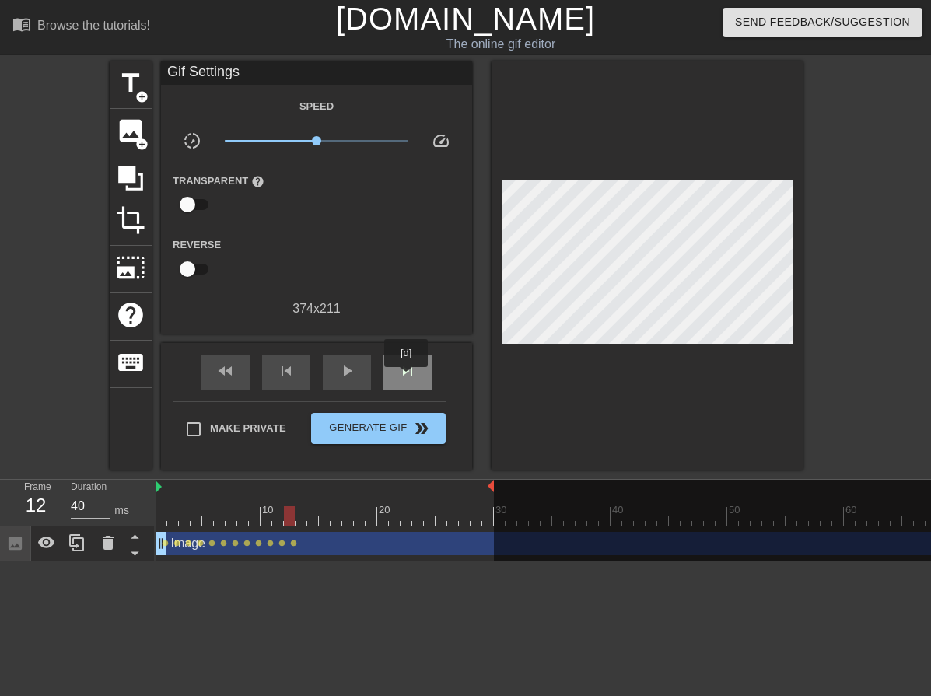
click at [407, 378] on span "skip_next" at bounding box center [407, 371] width 19 height 19
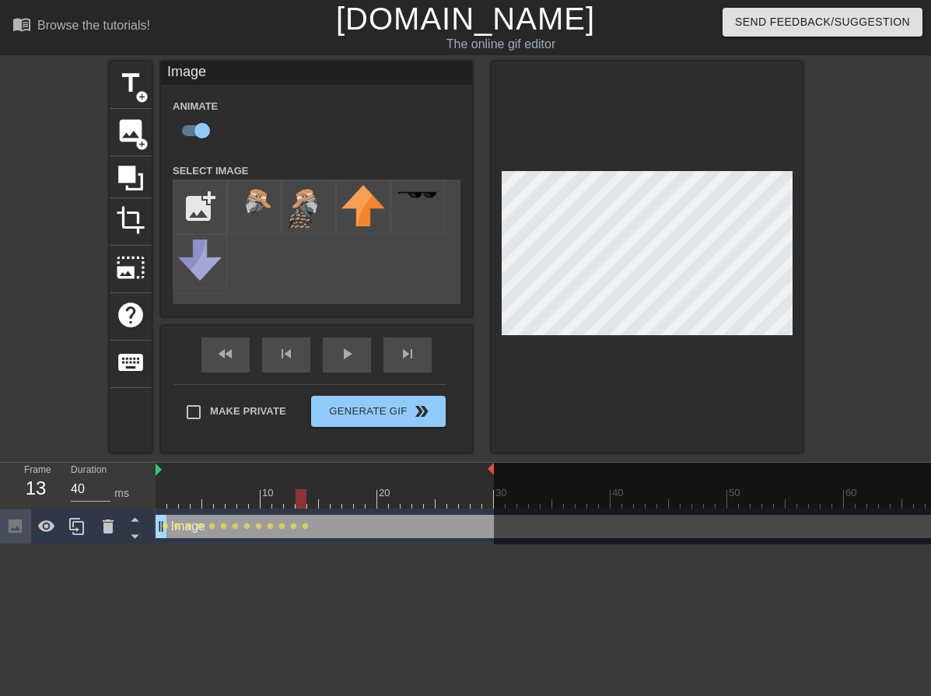
click at [464, 366] on div "fast_rewind skip_previous play_arrow skip_next Make Private Generate Gif double…" at bounding box center [316, 389] width 311 height 127
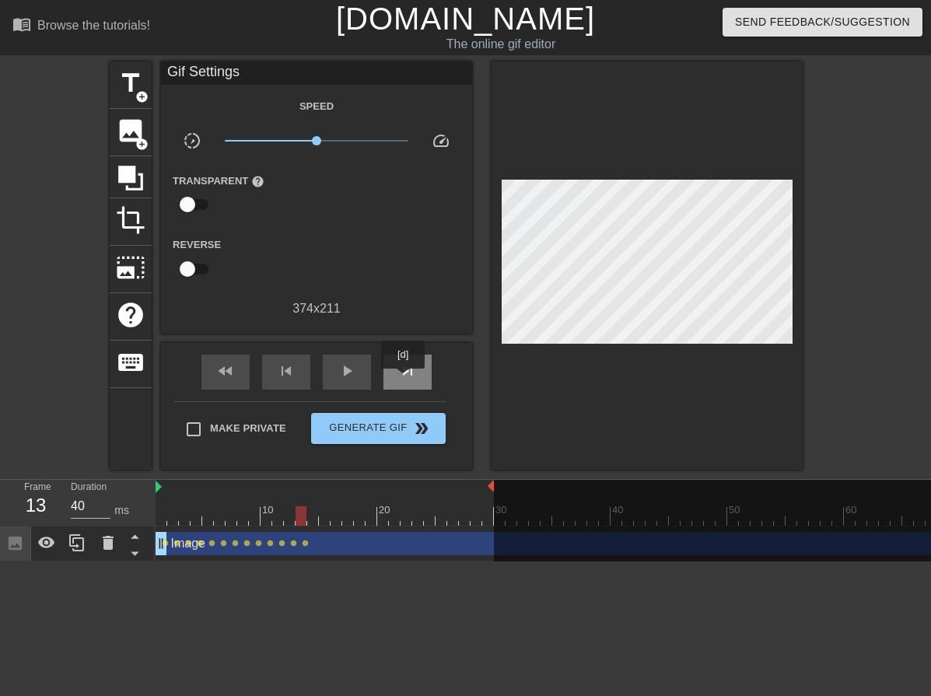
click at [404, 380] on div "skip_next" at bounding box center [408, 372] width 48 height 35
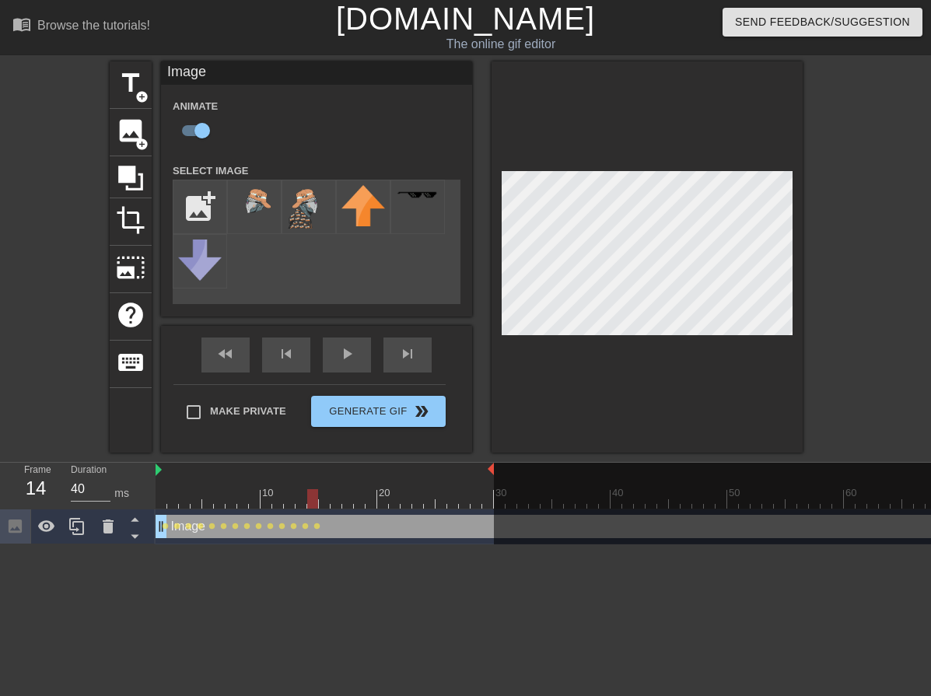
click at [333, 328] on div "Image Animate Select Image add_photo_alternate fast_rewind skip_previous play_a…" at bounding box center [316, 256] width 311 height 391
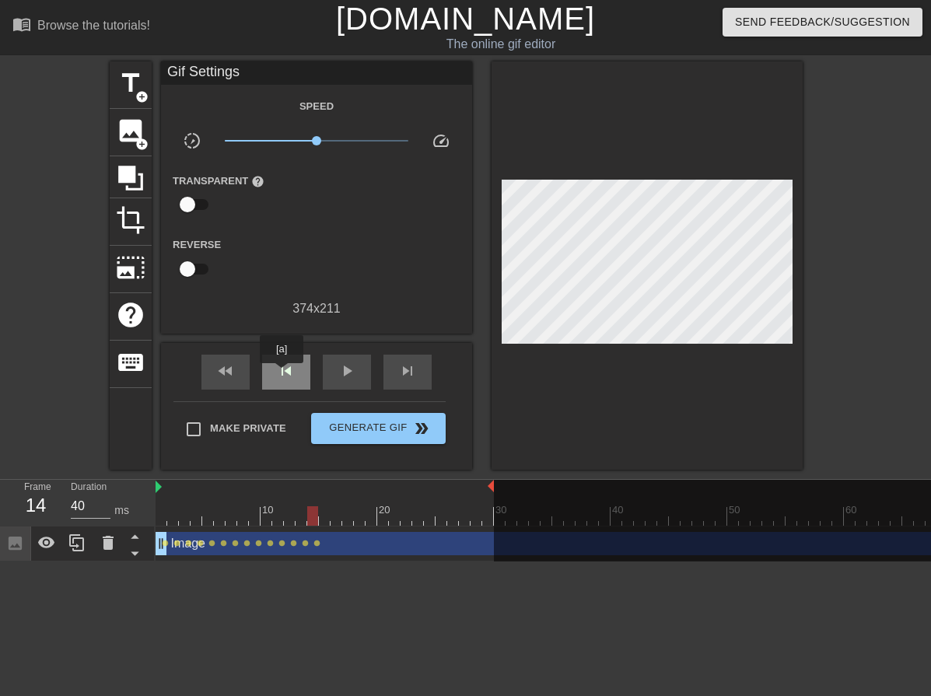
click at [282, 375] on span "skip_previous" at bounding box center [286, 371] width 19 height 19
click at [404, 375] on span "skip_next" at bounding box center [407, 371] width 19 height 19
click at [289, 364] on span "skip_previous" at bounding box center [286, 371] width 19 height 19
click at [414, 349] on div "fast_rewind skip_previous play_arrow skip_next" at bounding box center [317, 372] width 254 height 58
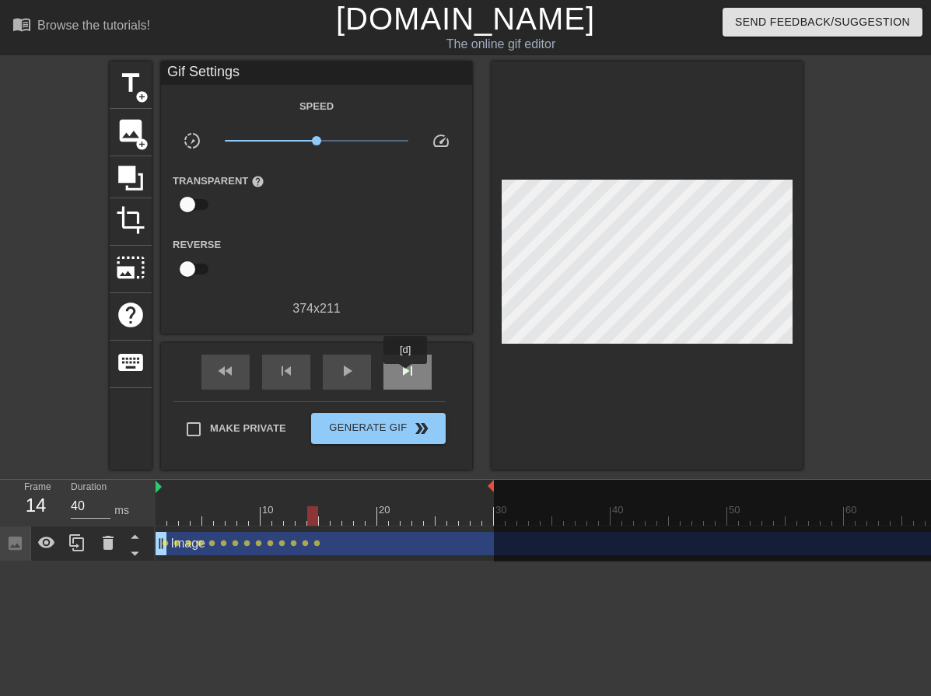
click at [404, 377] on span "skip_next" at bounding box center [407, 371] width 19 height 19
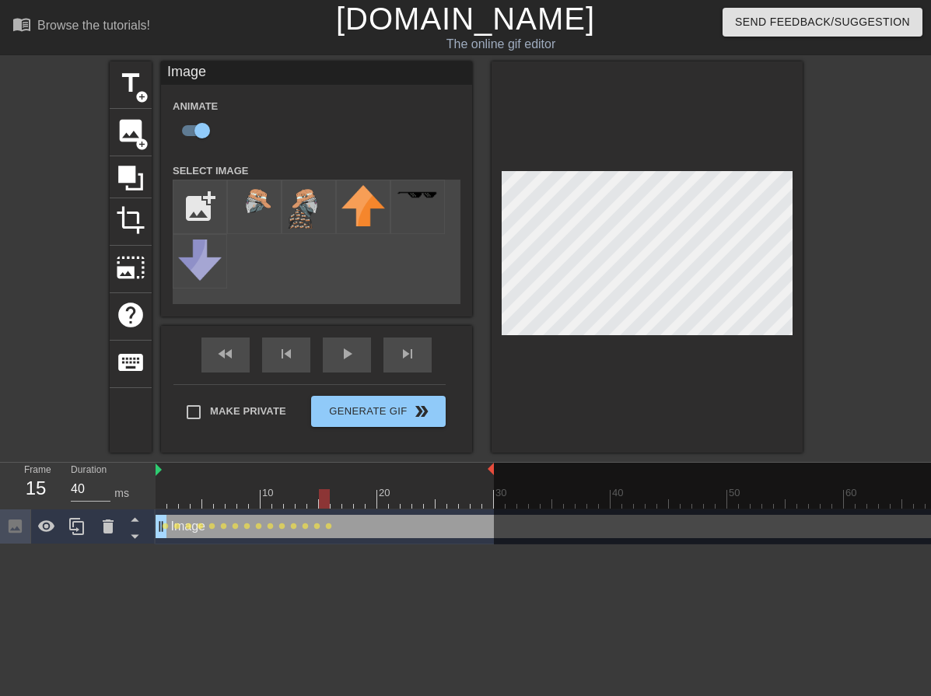
click at [422, 327] on div "Image Animate Select Image add_photo_alternate fast_rewind skip_previous play_a…" at bounding box center [316, 256] width 311 height 391
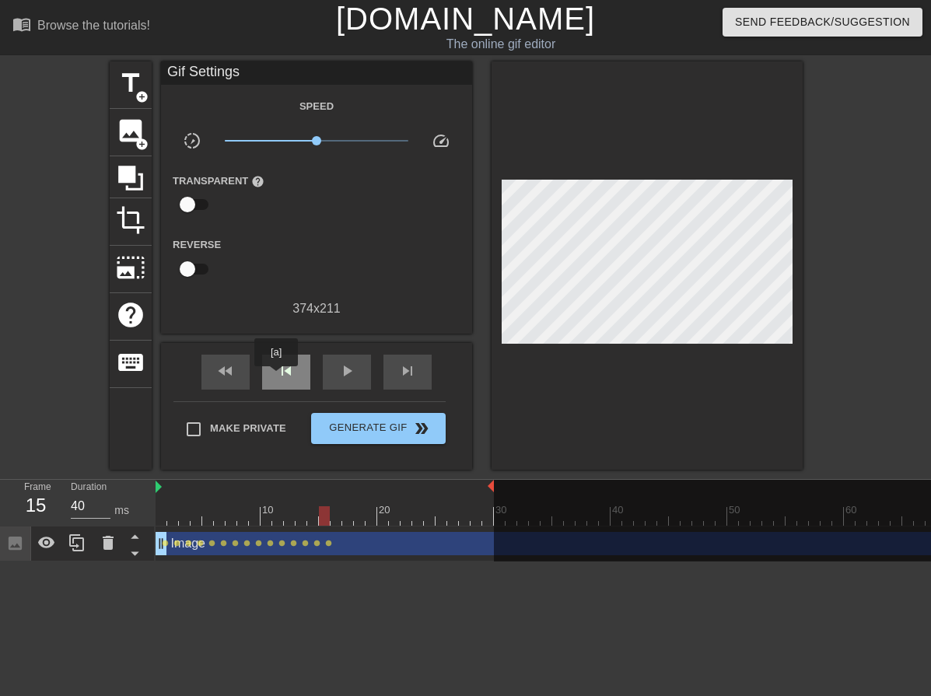
click at [276, 377] on div "skip_previous" at bounding box center [286, 372] width 48 height 35
click at [403, 380] on div "skip_next" at bounding box center [408, 372] width 48 height 35
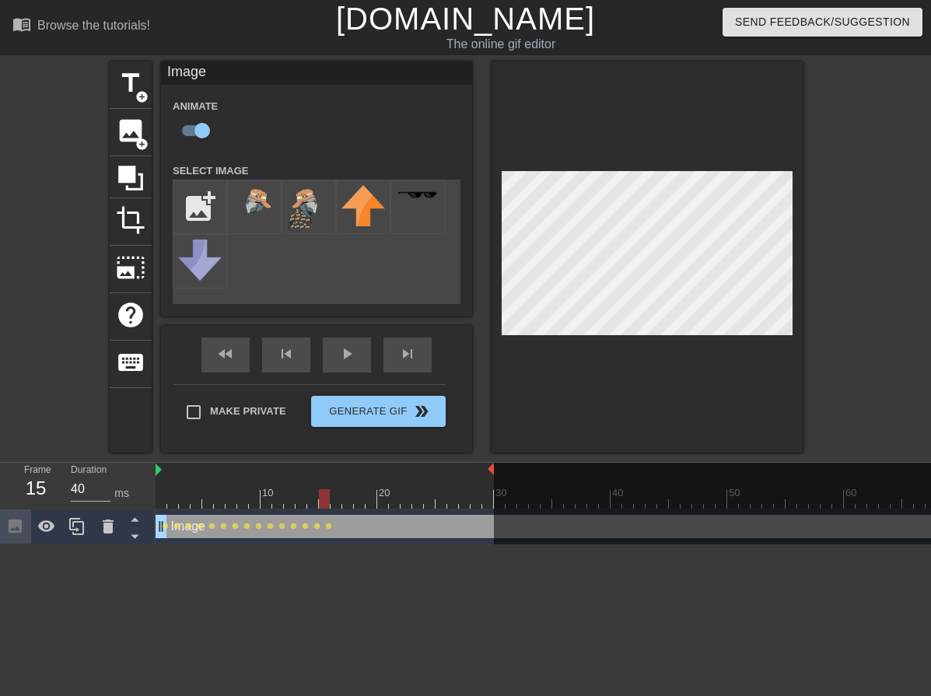
click at [447, 315] on div "Image Animate Select Image add_photo_alternate" at bounding box center [316, 188] width 311 height 255
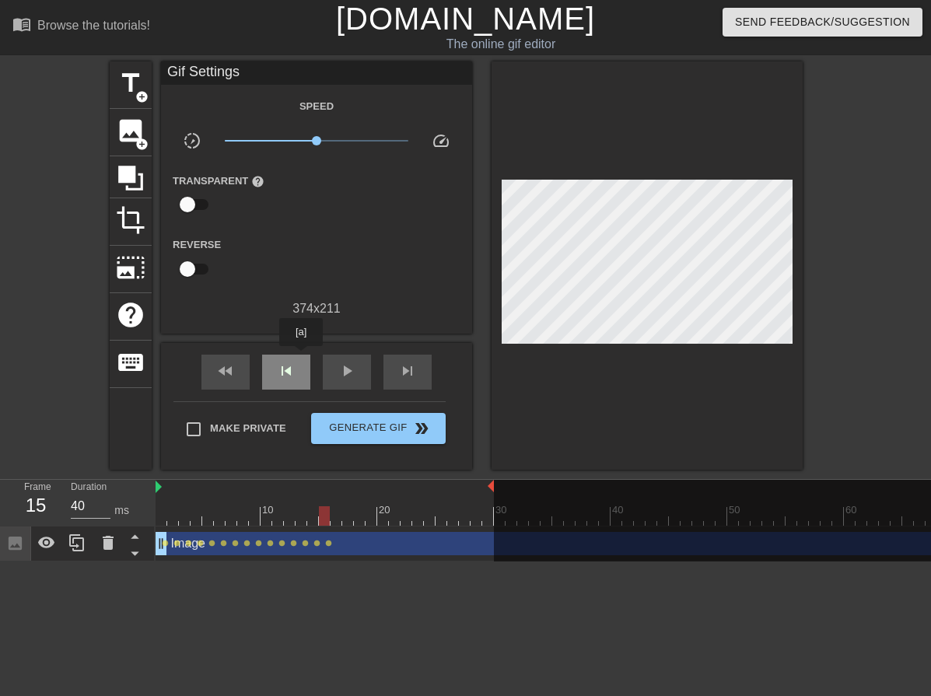
click at [301, 357] on div "skip_previous" at bounding box center [286, 372] width 48 height 35
click at [402, 369] on span "skip_next" at bounding box center [407, 371] width 19 height 19
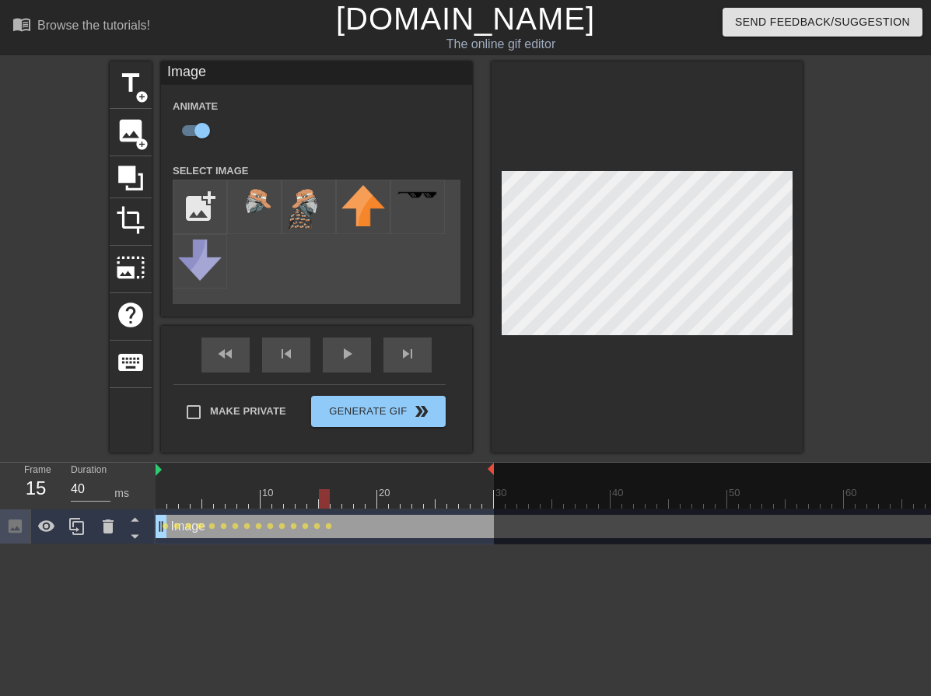
click at [309, 319] on div "Image Animate Select Image add_photo_alternate fast_rewind skip_previous play_a…" at bounding box center [316, 256] width 311 height 391
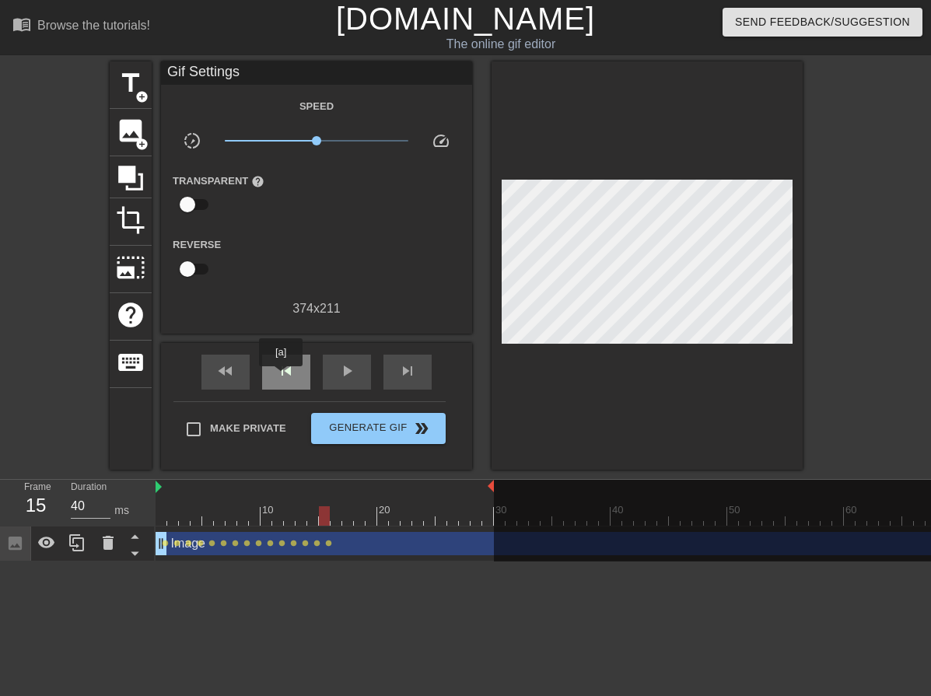
click at [281, 377] on span "skip_previous" at bounding box center [286, 371] width 19 height 19
click at [401, 377] on span "skip_next" at bounding box center [407, 371] width 19 height 19
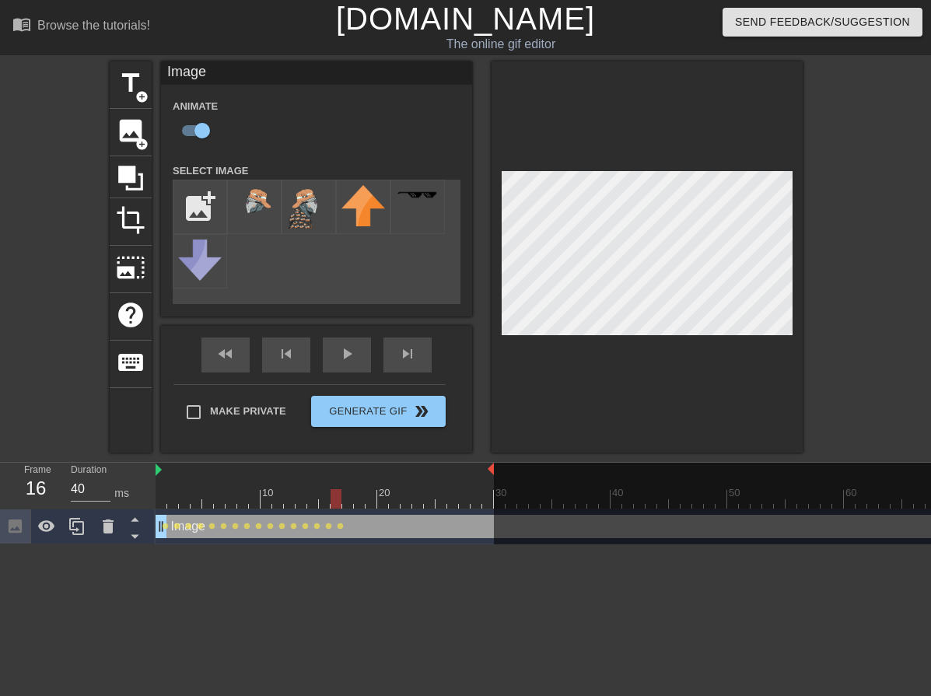
click at [466, 335] on div "Image Animate Select Image add_photo_alternate fast_rewind skip_previous play_a…" at bounding box center [316, 256] width 311 height 391
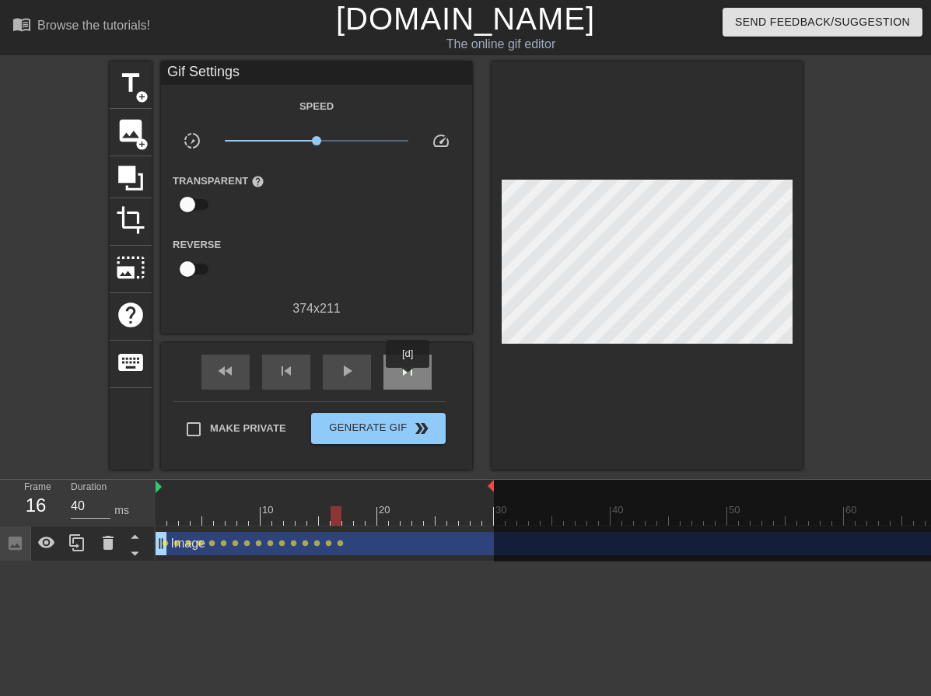
click at [408, 379] on span "skip_next" at bounding box center [407, 371] width 19 height 19
click at [458, 338] on div "Gif Settings Speed slow_motion_video x1.00 speed Transparent help Reverse 374 x…" at bounding box center [316, 265] width 311 height 408
click at [408, 367] on span "skip_next" at bounding box center [407, 371] width 19 height 19
click at [438, 338] on div "Gif Settings Speed slow_motion_video x1.00 speed Transparent help Reverse 374 x…" at bounding box center [316, 265] width 311 height 408
click at [408, 368] on span "skip_next" at bounding box center [407, 371] width 19 height 19
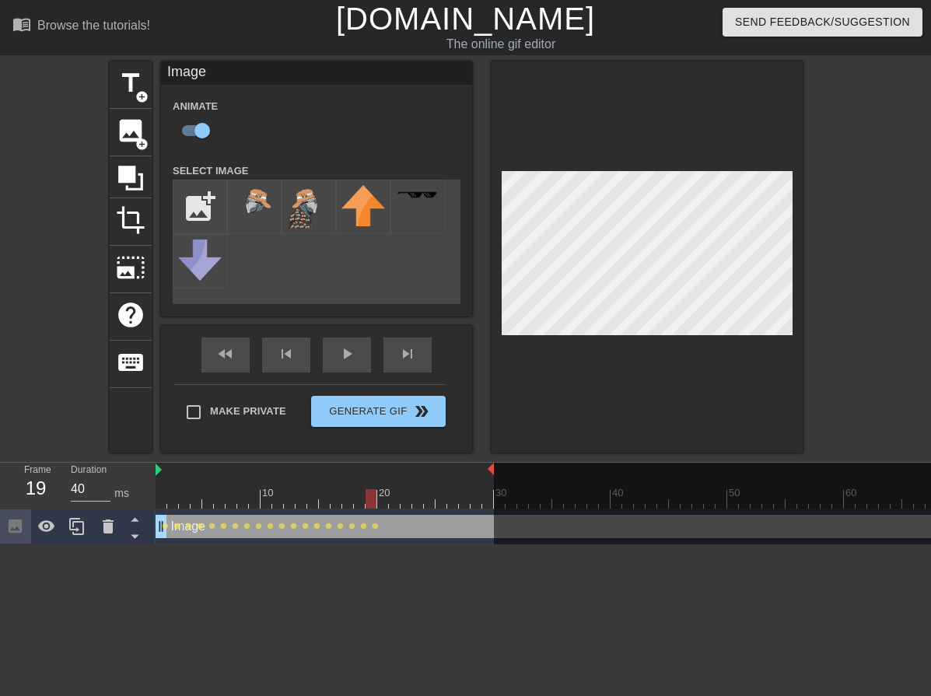
click at [324, 320] on div "Image Animate Select Image add_photo_alternate fast_rewind skip_previous play_a…" at bounding box center [316, 256] width 311 height 391
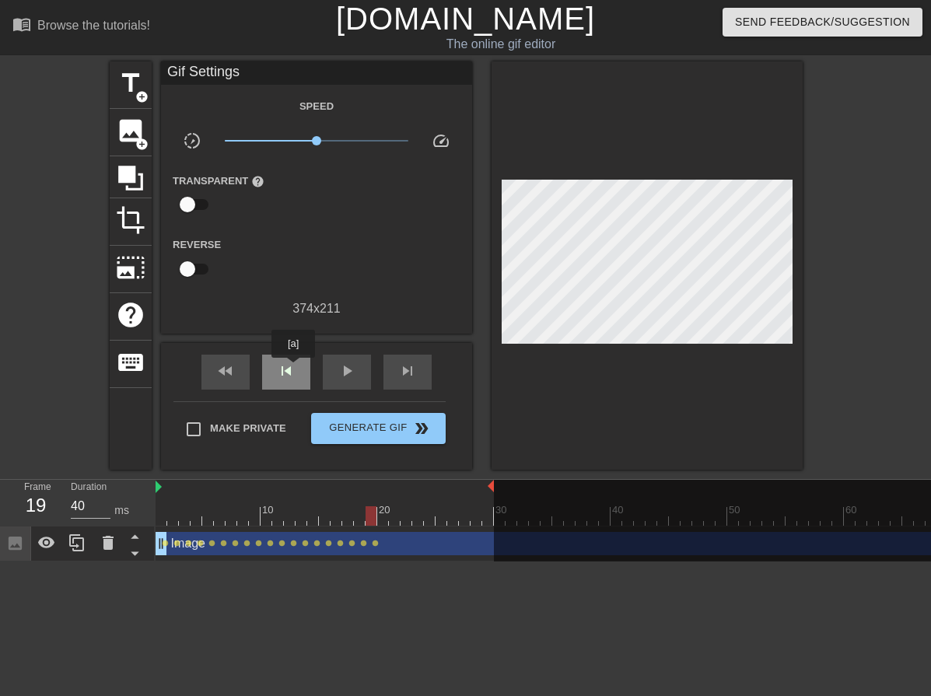
click at [293, 370] on span "skip_previous" at bounding box center [286, 371] width 19 height 19
click at [410, 377] on span "skip_next" at bounding box center [407, 371] width 19 height 19
click at [411, 377] on span "skip_next" at bounding box center [407, 371] width 19 height 19
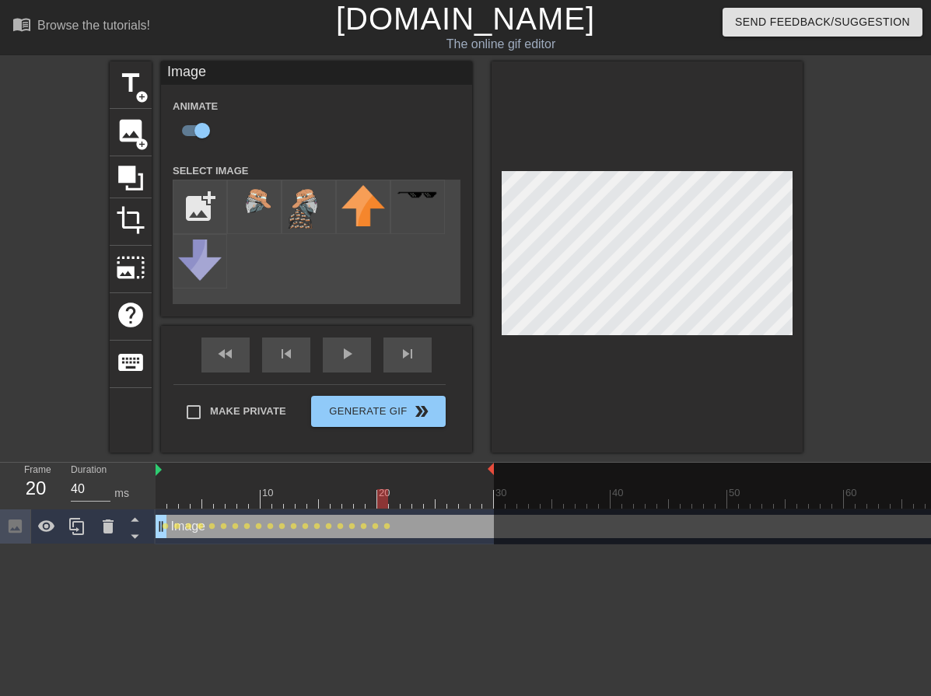
click at [461, 356] on div "fast_rewind skip_previous play_arrow skip_next Make Private Generate Gif double…" at bounding box center [316, 389] width 311 height 127
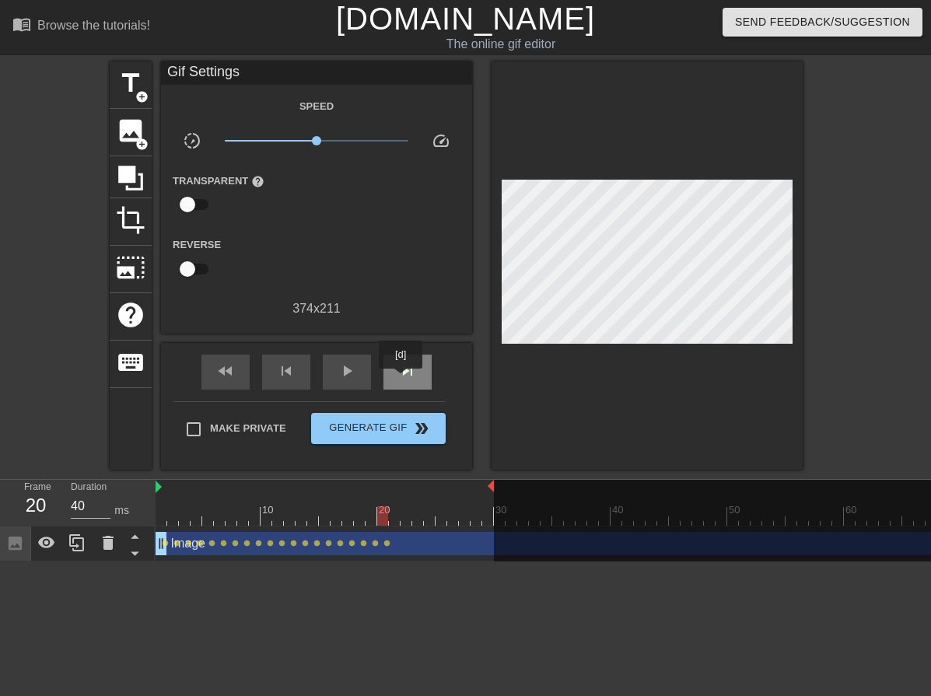
click at [401, 380] on div "skip_next" at bounding box center [408, 372] width 48 height 35
click at [290, 380] on div "skip_previous" at bounding box center [286, 372] width 48 height 35
click at [401, 374] on span "skip_next" at bounding box center [407, 371] width 19 height 19
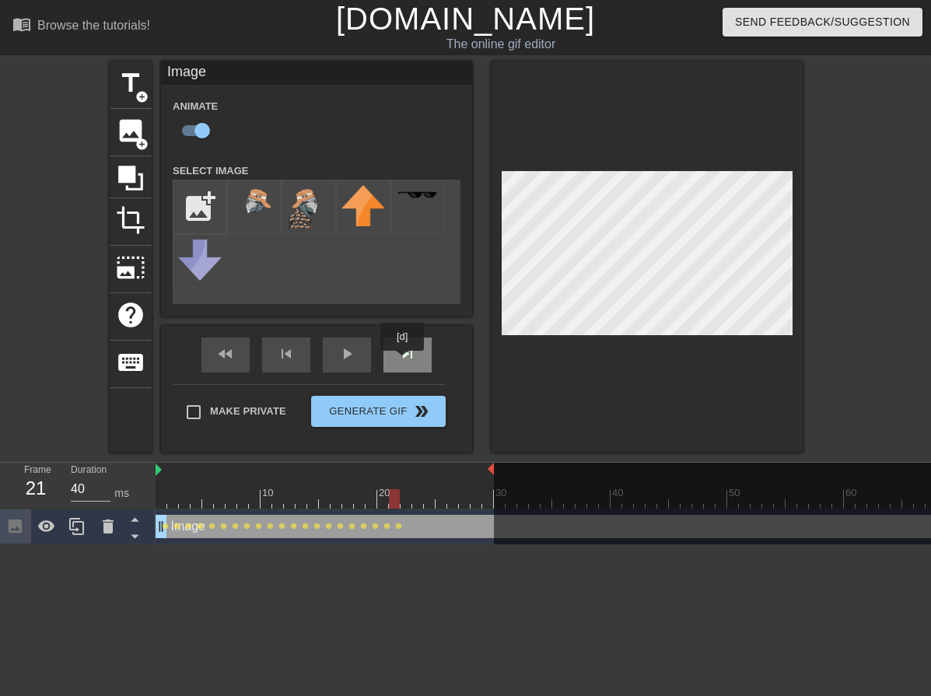
click at [406, 360] on span "skip_next" at bounding box center [407, 354] width 19 height 19
click at [452, 346] on div "fast_rewind skip_previous play_arrow skip_next Make Private Generate Gif double…" at bounding box center [316, 389] width 311 height 127
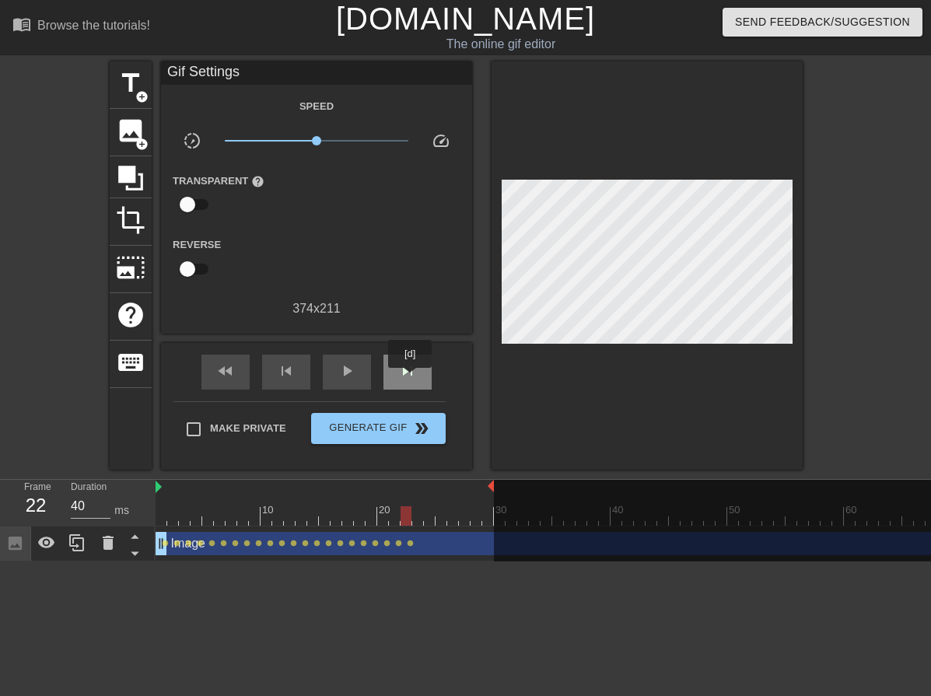
click at [411, 379] on span "skip_next" at bounding box center [407, 371] width 19 height 19
click at [471, 351] on div "fast_rewind skip_previous play_arrow skip_next Make Private Generate Gif double…" at bounding box center [316, 406] width 311 height 127
click at [410, 376] on span "skip_next" at bounding box center [407, 371] width 19 height 19
drag, startPoint x: 461, startPoint y: 350, endPoint x: 353, endPoint y: 359, distance: 107.8
click at [460, 350] on div "fast_rewind skip_previous play_arrow skip_next Make Private Generate Gif double…" at bounding box center [316, 406] width 311 height 127
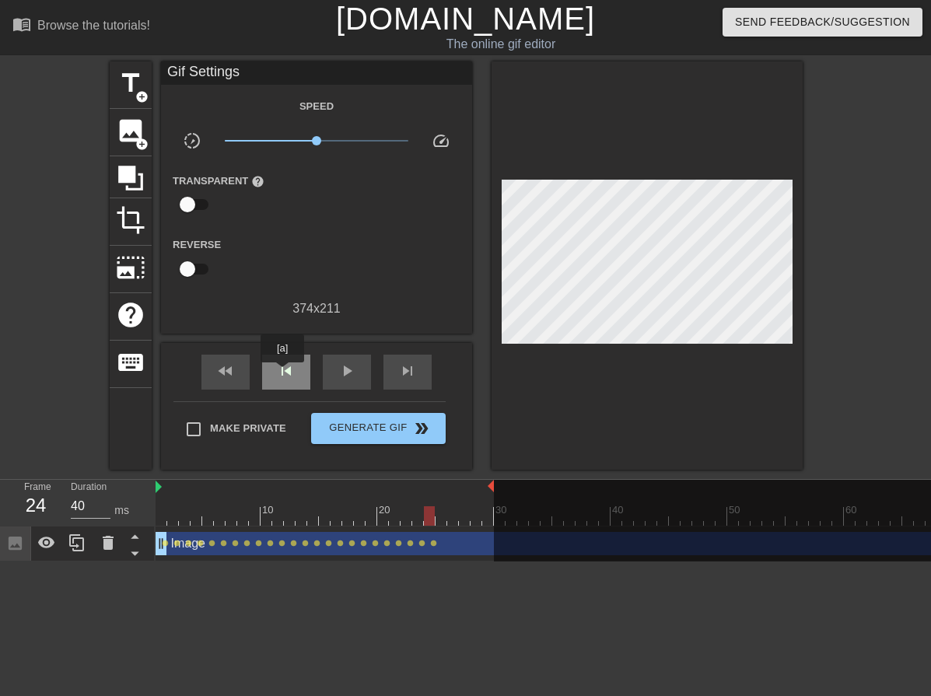
click at [282, 373] on span "skip_previous" at bounding box center [286, 371] width 19 height 19
click at [403, 368] on span "skip_next" at bounding box center [407, 371] width 19 height 19
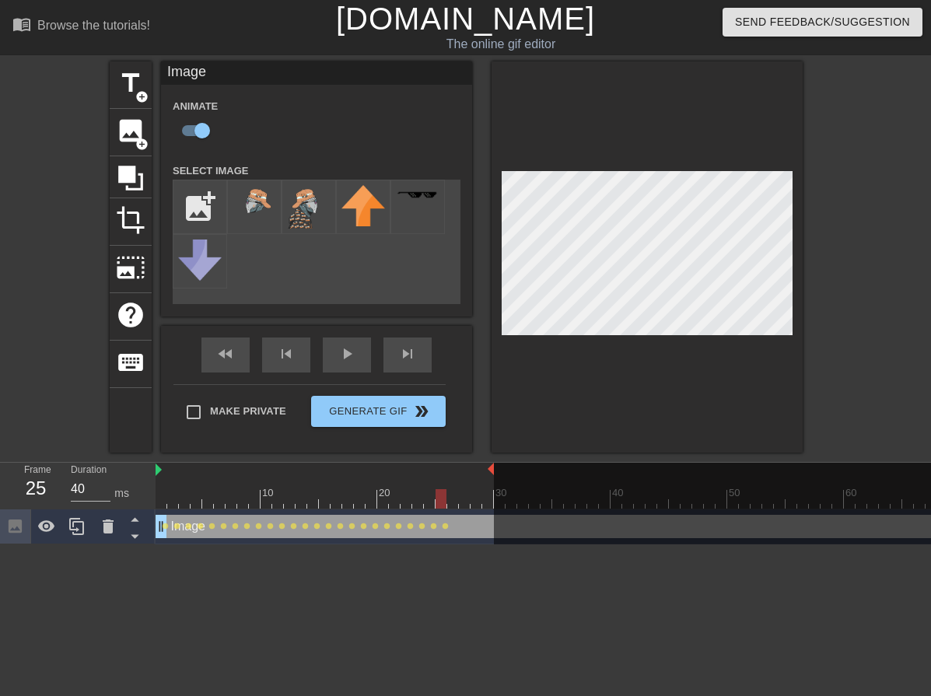
click at [444, 356] on div "fast_rewind skip_previous play_arrow skip_next Make Private Generate Gif double…" at bounding box center [316, 389] width 311 height 127
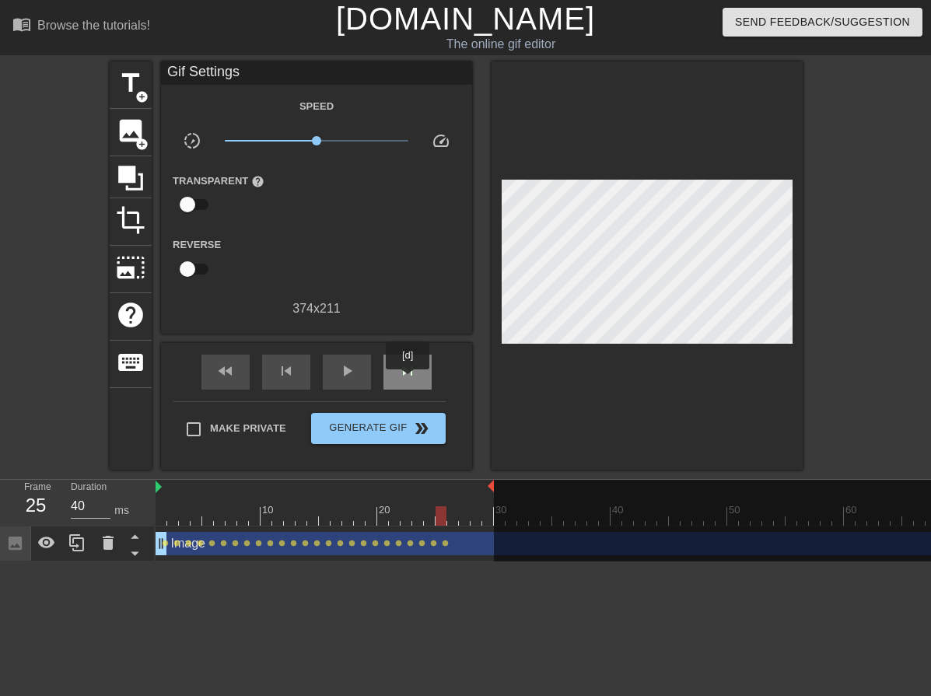
click at [408, 380] on div "skip_next" at bounding box center [408, 372] width 48 height 35
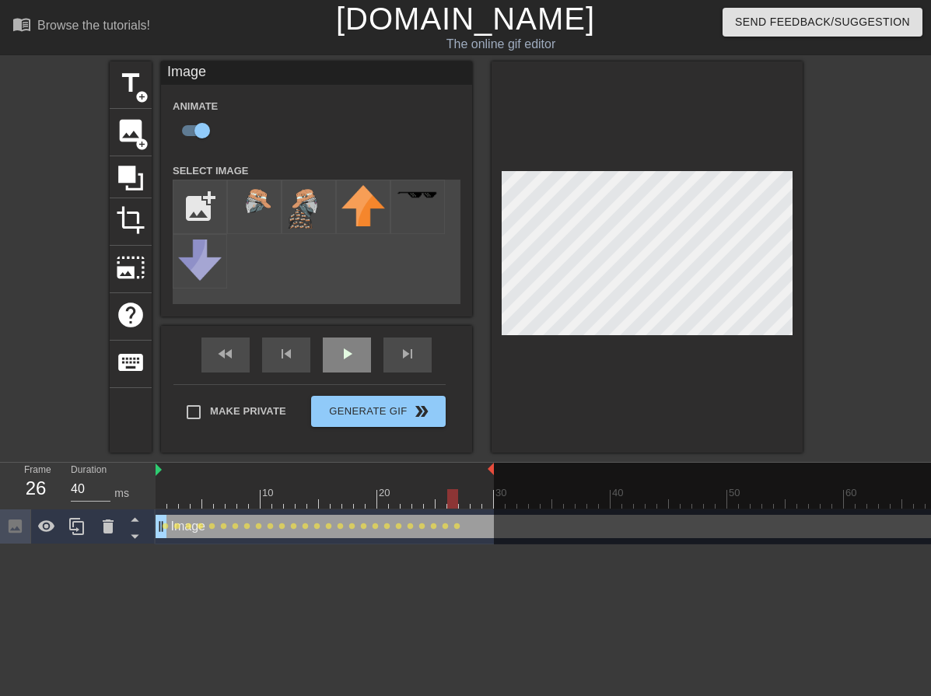
drag, startPoint x: 447, startPoint y: 316, endPoint x: 370, endPoint y: 348, distance: 83.4
click at [447, 317] on div "Image Animate Select Image add_photo_alternate fast_rewind skip_previous play_a…" at bounding box center [316, 256] width 311 height 391
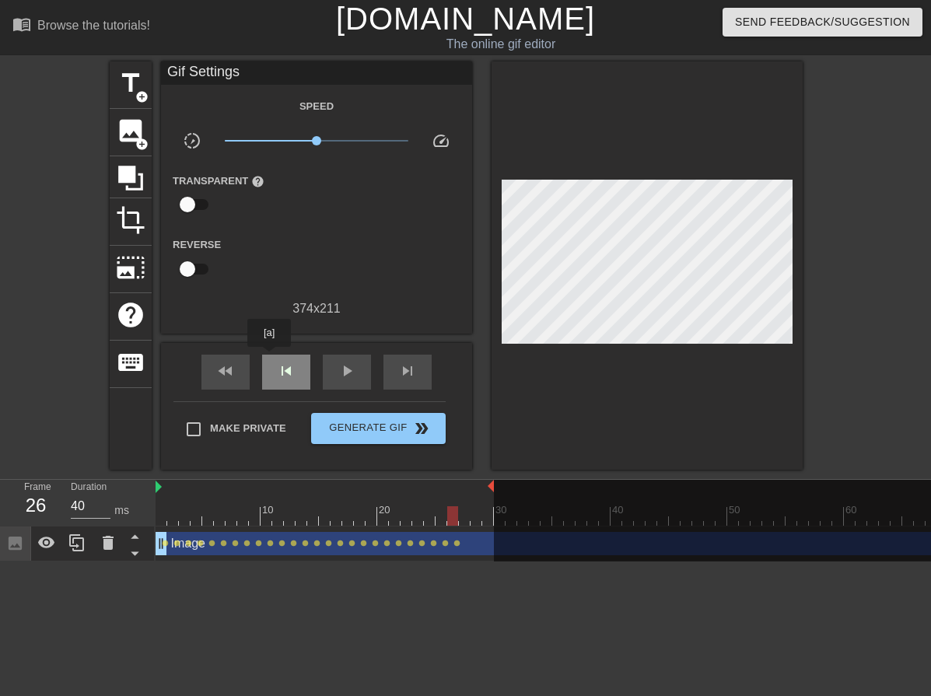
click at [269, 358] on div "skip_previous" at bounding box center [286, 372] width 48 height 35
click at [399, 369] on span "skip_next" at bounding box center [407, 371] width 19 height 19
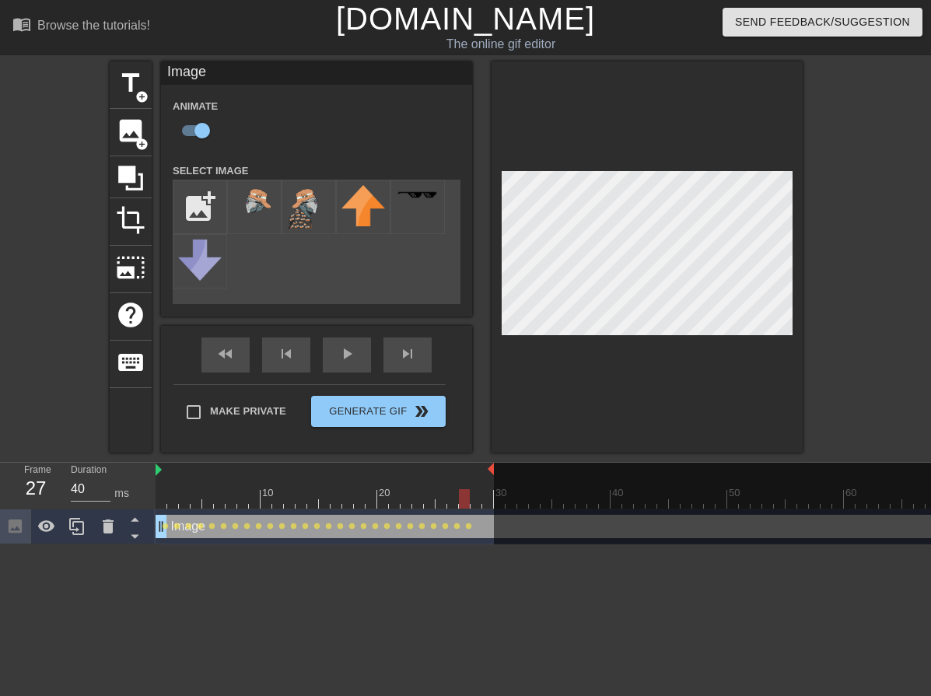
click at [449, 344] on div "fast_rewind skip_previous play_arrow skip_next Make Private Generate Gif double…" at bounding box center [316, 389] width 311 height 127
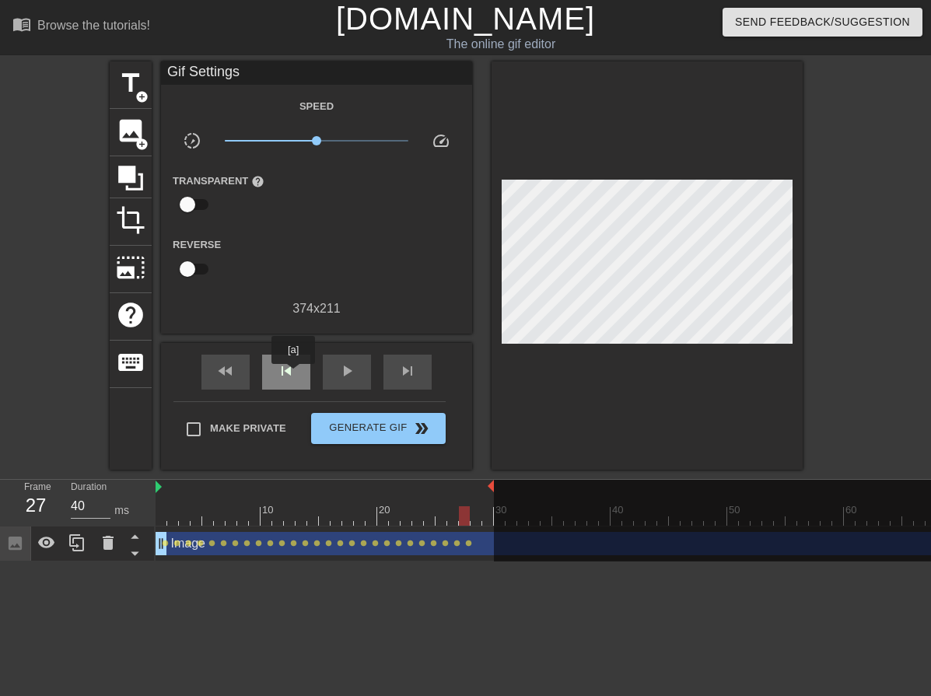
click at [293, 375] on span "skip_previous" at bounding box center [286, 371] width 19 height 19
click at [415, 374] on span "skip_next" at bounding box center [407, 371] width 19 height 19
click at [391, 328] on div "Gif Settings Speed slow_motion_video x1.00 speed Transparent help Reverse 374 x…" at bounding box center [316, 265] width 311 height 408
click at [286, 385] on div "skip_previous" at bounding box center [286, 372] width 48 height 35
click at [403, 377] on span "skip_next" at bounding box center [407, 371] width 19 height 19
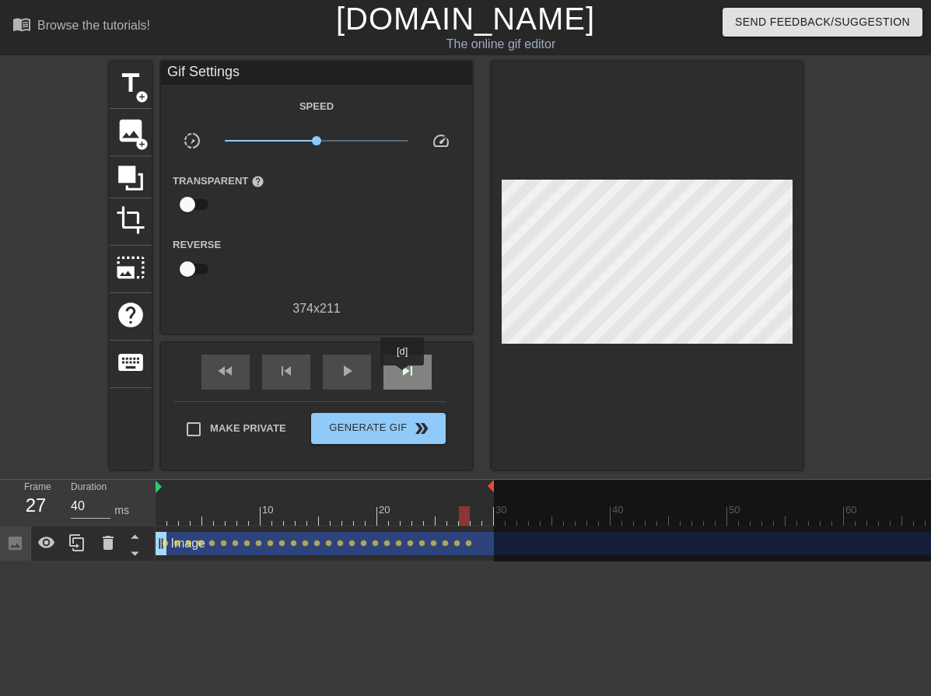
click at [403, 377] on span "skip_next" at bounding box center [407, 371] width 19 height 19
click at [375, 322] on div "Gif Settings Speed slow_motion_video x1.00 speed Transparent help Reverse 374 x…" at bounding box center [316, 265] width 311 height 408
click at [298, 365] on div "skip_previous" at bounding box center [286, 372] width 48 height 35
click at [402, 368] on span "skip_next" at bounding box center [407, 371] width 19 height 19
click at [405, 368] on span "skip_next" at bounding box center [407, 371] width 19 height 19
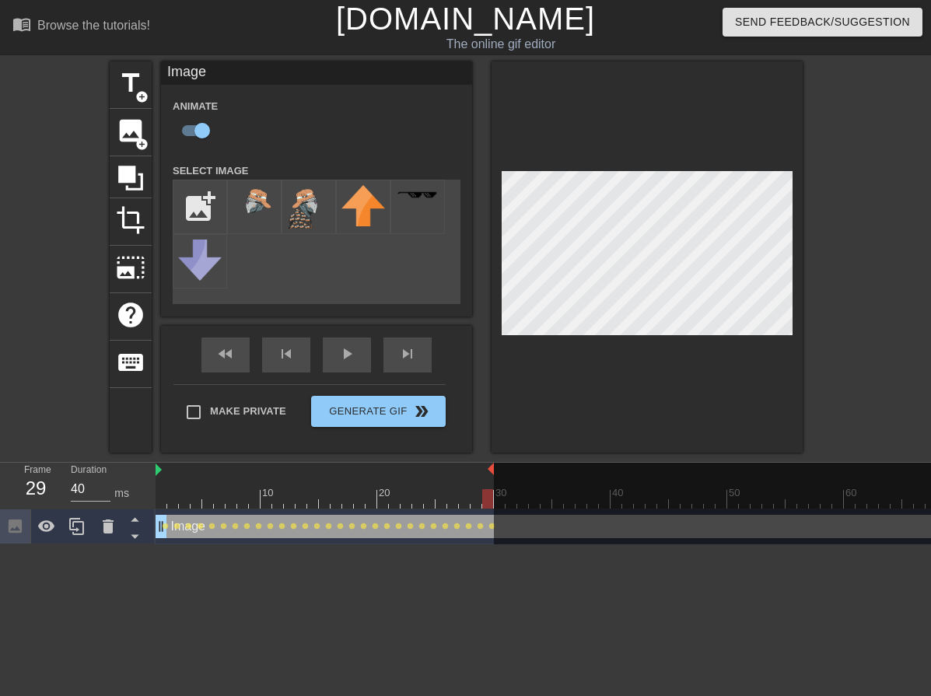
click at [453, 328] on div "Image Animate Select Image add_photo_alternate fast_rewind skip_previous play_a…" at bounding box center [316, 256] width 311 height 391
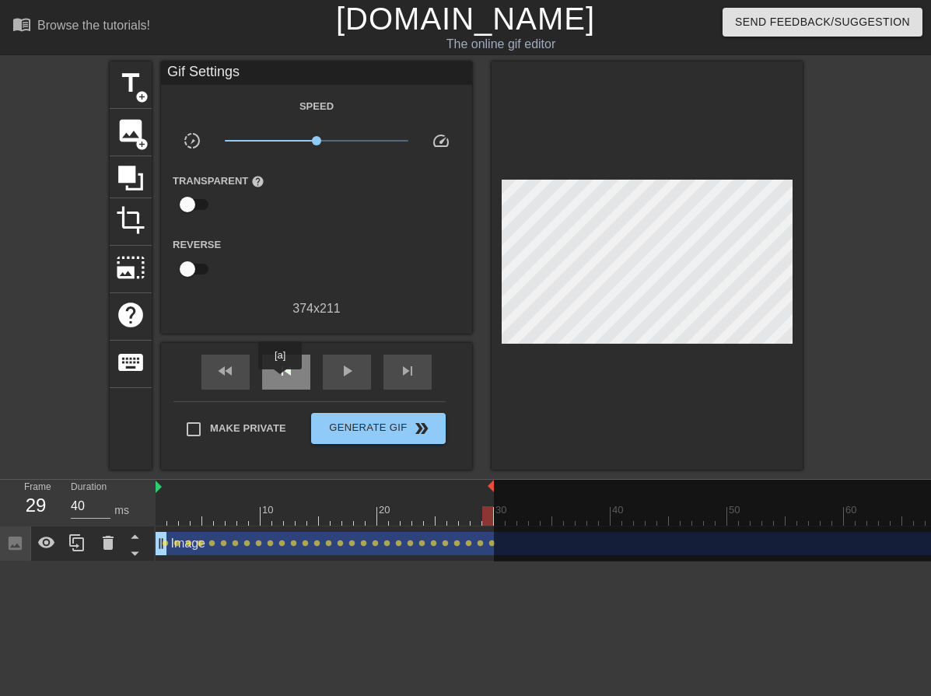
click at [280, 380] on div "skip_previous" at bounding box center [286, 372] width 48 height 35
click at [397, 380] on div "skip_next" at bounding box center [408, 372] width 48 height 35
click at [352, 376] on span "play_arrow" at bounding box center [347, 371] width 19 height 19
click at [359, 368] on div "pause" at bounding box center [347, 372] width 48 height 35
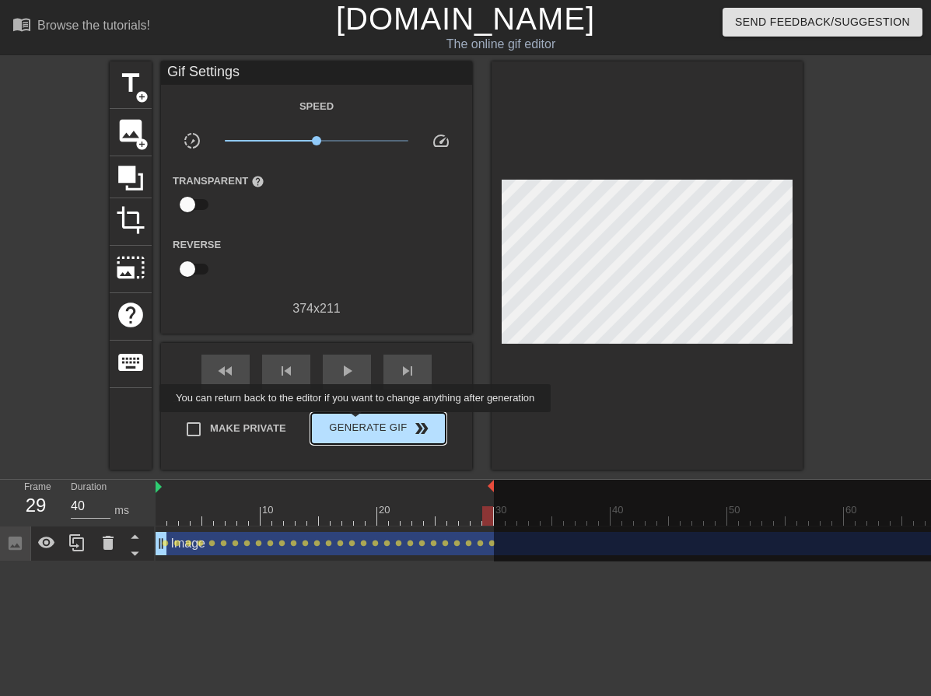
click at [357, 423] on span "Generate Gif double_arrow" at bounding box center [378, 428] width 122 height 19
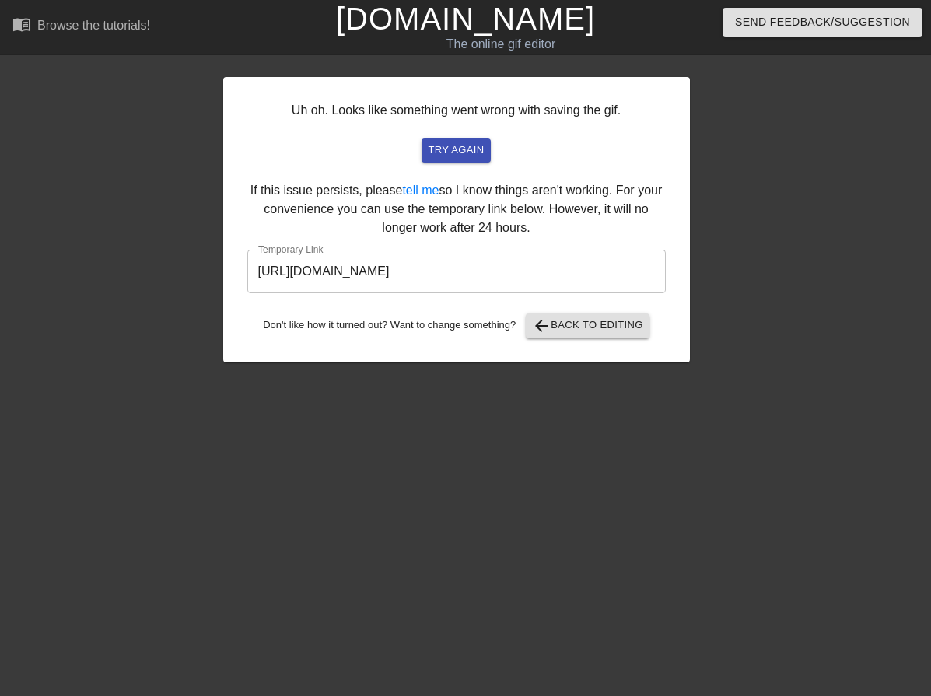
click at [461, 275] on input "[URL][DOMAIN_NAME]" at bounding box center [456, 272] width 419 height 44
